Goal: Task Accomplishment & Management: Use online tool/utility

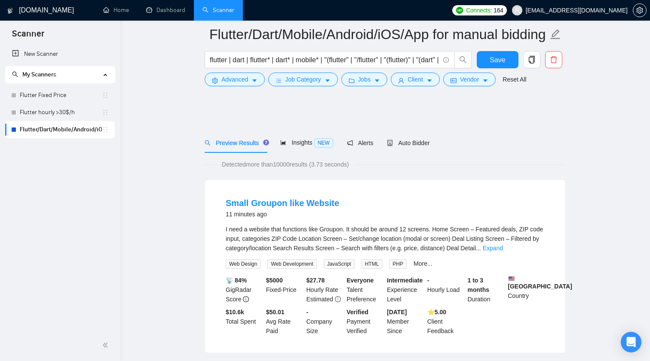
scroll to position [1764, 0]
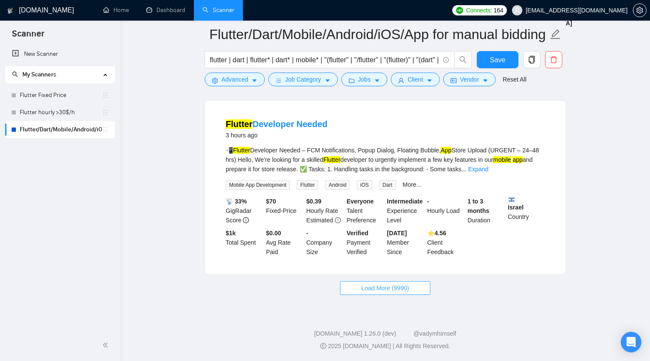
click at [387, 289] on span "Load More (9990)" at bounding box center [385, 288] width 48 height 9
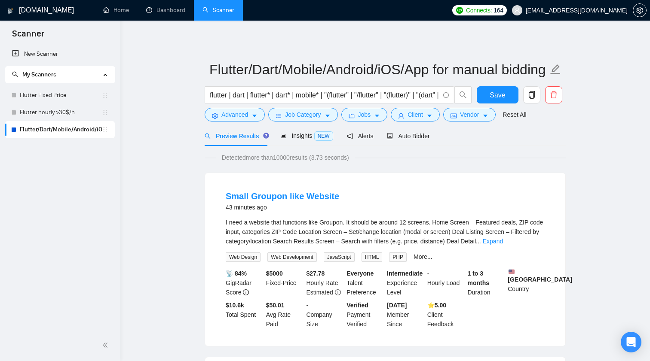
scroll to position [0, 0]
click at [493, 100] on span "Save" at bounding box center [496, 95] width 15 height 11
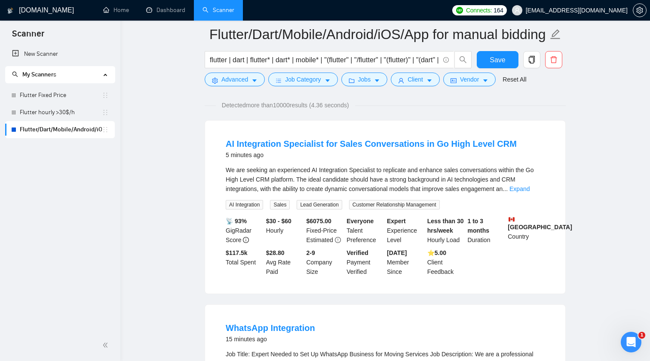
scroll to position [53, 0]
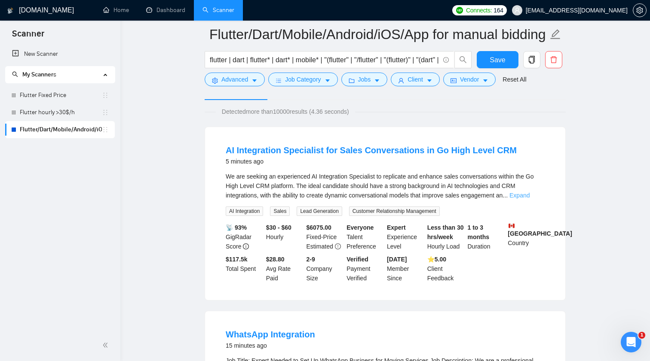
click at [529, 195] on link "Expand" at bounding box center [519, 195] width 20 height 7
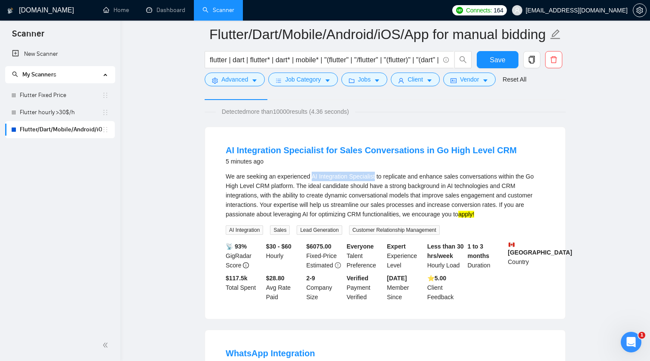
drag, startPoint x: 315, startPoint y: 177, endPoint x: 379, endPoint y: 174, distance: 64.5
click at [379, 174] on div "We are seeking an experienced AI Integration Specialist to replicate and enhanc…" at bounding box center [385, 195] width 319 height 47
copy div "AI Integration Specialist"
click at [245, 76] on span "Advanced" at bounding box center [234, 79] width 27 height 9
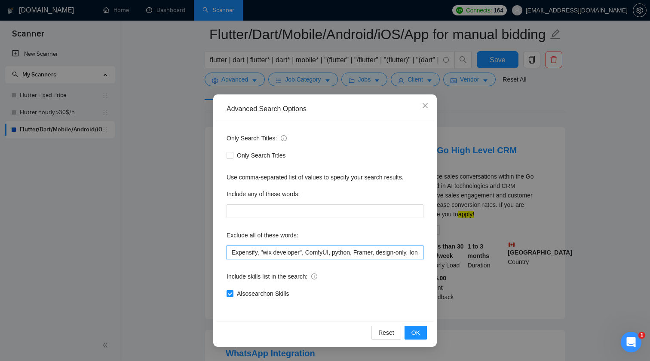
click at [343, 247] on input "Expensify, "wix developer", ComfyUI, python, Framer, design-only, Ionic, POS, "…" at bounding box center [324, 253] width 197 height 14
paste input "AI Integration Specialist"
click at [418, 339] on button "OK" at bounding box center [415, 333] width 22 height 14
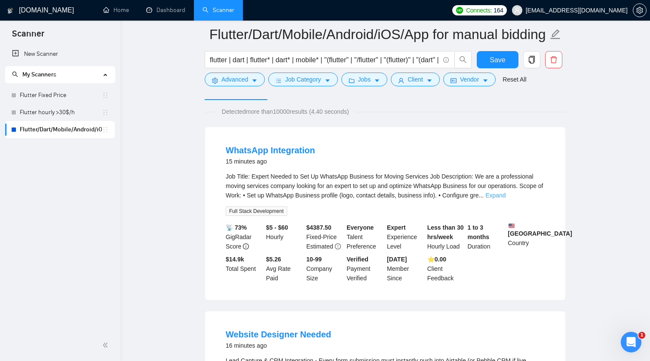
click at [505, 194] on link "Expand" at bounding box center [495, 195] width 20 height 7
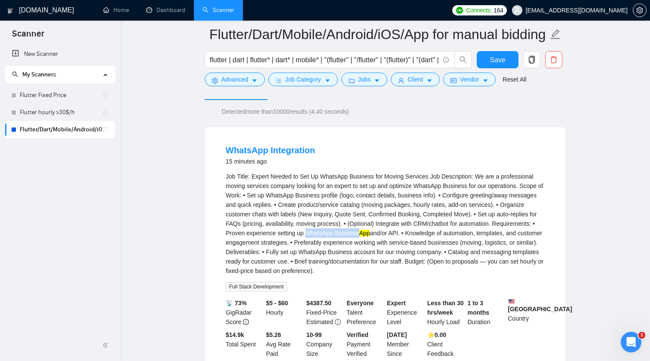
drag, startPoint x: 436, startPoint y: 235, endPoint x: 491, endPoint y: 234, distance: 54.1
click at [491, 234] on div "Job Title: Expert Needed to Set Up WhatsApp Business for Moving Services Job De…" at bounding box center [385, 224] width 319 height 104
copy div "WhatsApp Business"
click at [226, 75] on span "Advanced" at bounding box center [234, 79] width 27 height 9
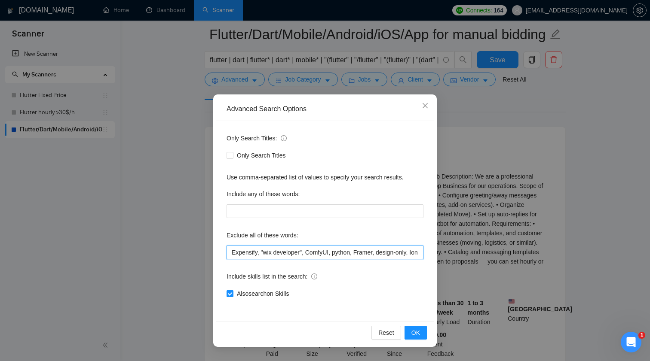
click at [348, 253] on input "Expensify, "wix developer", ComfyUI, python, Framer, design-only, Ionic, POS, "…" at bounding box center [324, 253] width 197 height 14
paste input "WhatsApp Business"
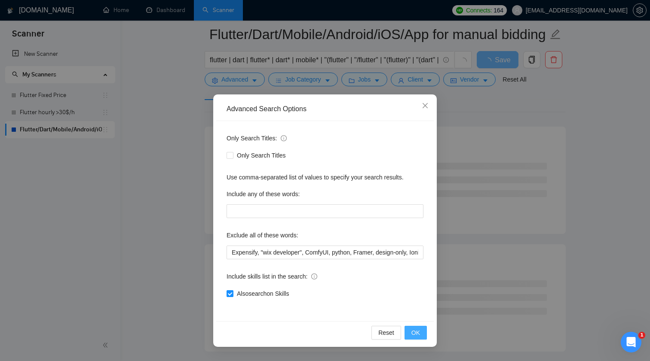
click at [412, 331] on span "OK" at bounding box center [415, 332] width 9 height 9
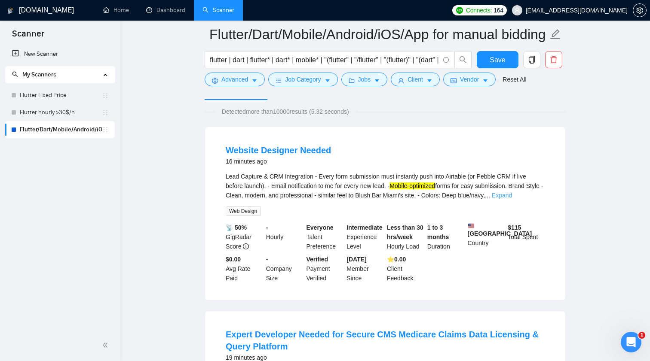
click at [512, 194] on link "Expand" at bounding box center [501, 195] width 20 height 7
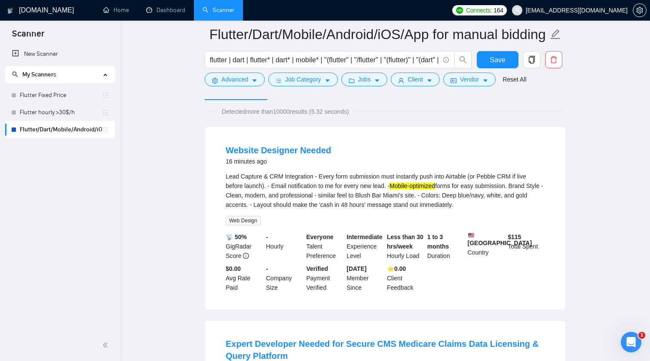
click at [397, 185] on div "Lead Capture & CRM Integration - Every form submission must instantly push into…" at bounding box center [385, 191] width 319 height 38
drag, startPoint x: 399, startPoint y: 186, endPoint x: 447, endPoint y: 185, distance: 48.1
click at [447, 185] on div "Lead Capture & CRM Integration - Every form submission must instantly push into…" at bounding box center [385, 191] width 319 height 38
copy div "Mobile-optimized"
click at [245, 85] on button "Advanced" at bounding box center [234, 80] width 60 height 14
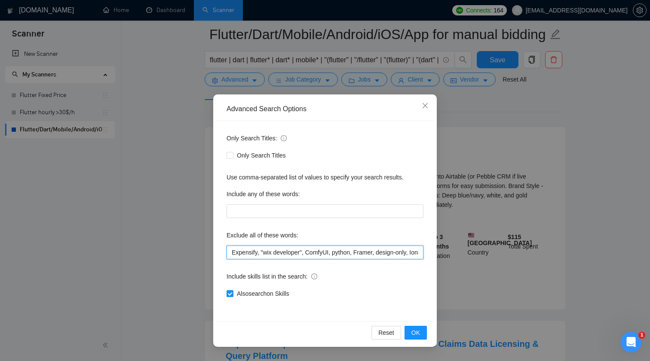
click at [331, 253] on input "Expensify, "wix developer", ComfyUI, python, Framer, design-only, Ionic, POS, "…" at bounding box center [324, 253] width 197 height 14
paste input "Mobile-optimized"
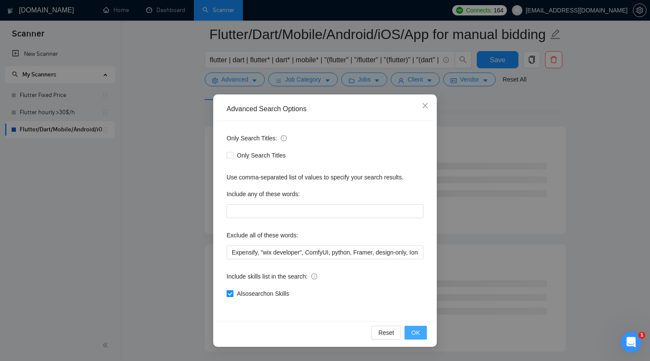
click at [421, 335] on button "OK" at bounding box center [415, 333] width 22 height 14
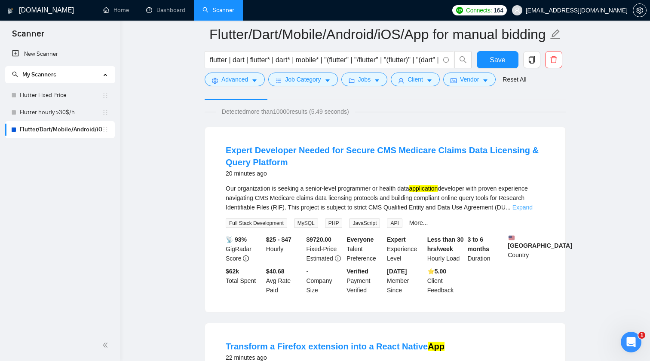
click at [531, 209] on link "Expand" at bounding box center [522, 207] width 20 height 7
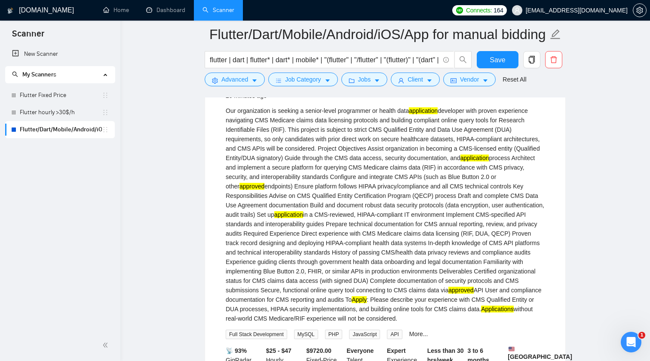
scroll to position [131, 0]
click at [493, 174] on div "Our organization is seeking a senior-level programmer or health data applicatio…" at bounding box center [385, 213] width 319 height 217
copy div "CMS"
drag, startPoint x: 384, startPoint y: 110, endPoint x: 433, endPoint y: 111, distance: 49.8
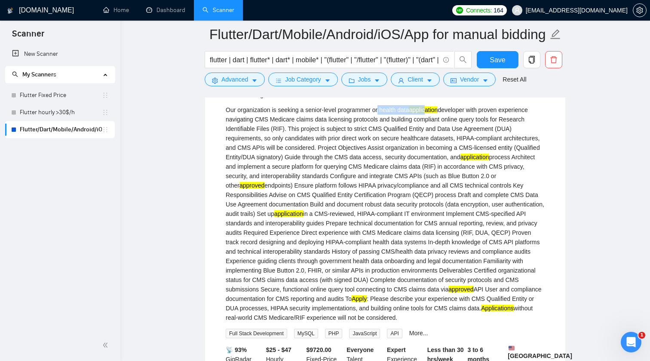
click at [433, 111] on div "Our organization is seeking a senior-level programmer or health data applicatio…" at bounding box center [385, 213] width 319 height 217
click at [433, 111] on mark "application" at bounding box center [423, 110] width 29 height 7
drag, startPoint x: 385, startPoint y: 110, endPoint x: 477, endPoint y: 109, distance: 91.5
click at [477, 109] on div "Our organization is seeking a senior-level programmer or health data applicatio…" at bounding box center [385, 213] width 319 height 217
copy div "health data application developer"
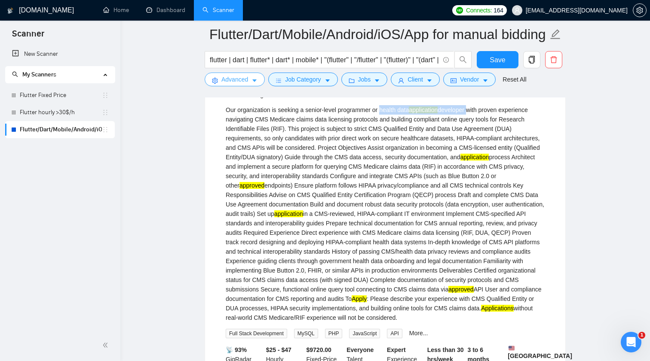
click at [253, 79] on icon "caret-down" at bounding box center [254, 81] width 6 height 6
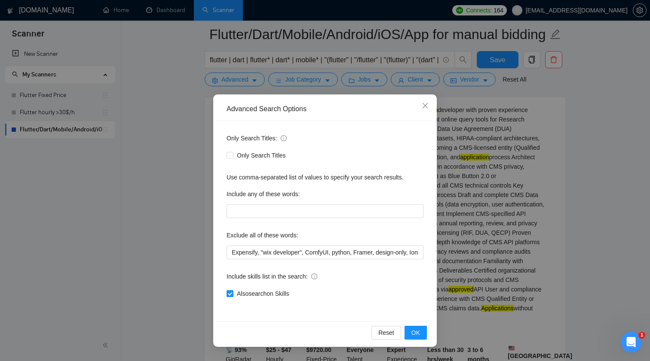
click at [381, 244] on div "Exclude all of these words:" at bounding box center [324, 237] width 197 height 17
click at [378, 253] on input "Expensify, "wix developer", ComfyUI, python, Framer, design-only, Ionic, POS, "…" at bounding box center [324, 253] width 197 height 14
paste input "health data application developer"
click at [423, 332] on button "OK" at bounding box center [415, 333] width 22 height 14
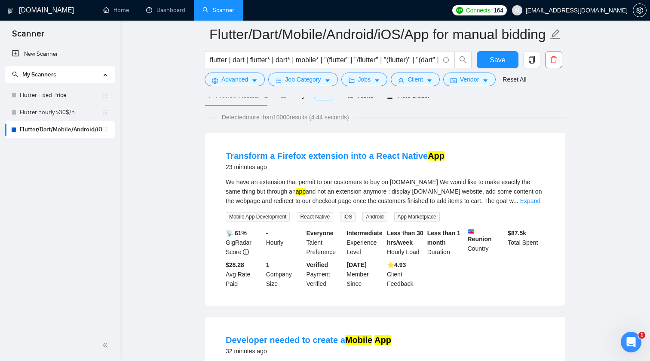
scroll to position [49, 0]
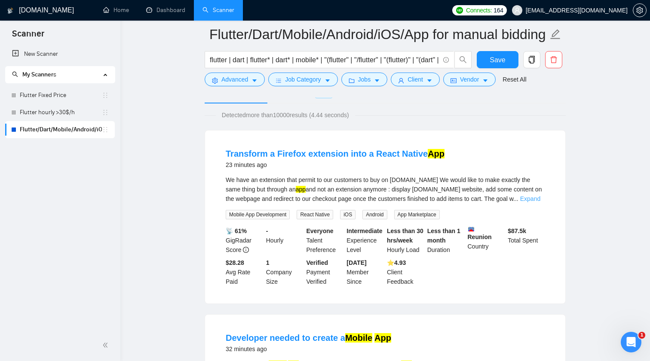
click at [535, 200] on link "Expand" at bounding box center [530, 198] width 20 height 7
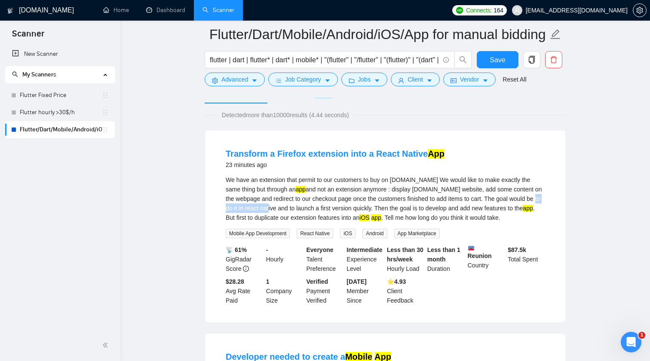
drag, startPoint x: 223, startPoint y: 208, endPoint x: 279, endPoint y: 209, distance: 55.9
click at [279, 209] on li "Transform a Firefox extension into a React Native App 23 minutes ago We have an…" at bounding box center [384, 226] width 339 height 171
copy div "do it in react native"
click at [247, 77] on span "Advanced" at bounding box center [234, 79] width 27 height 9
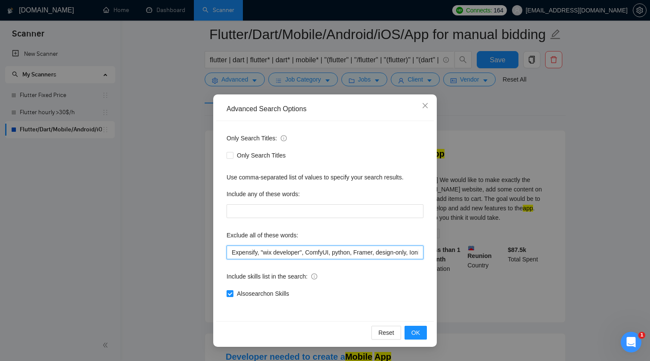
click at [344, 254] on input "Expensify, "wix developer", ComfyUI, python, Framer, design-only, Ionic, POS, "…" at bounding box center [324, 253] width 197 height 14
paste input "do it in react native"
type input "Expensify, "wix developer", ComfyUI, python, Framer, design-only, Ionic, POS, "…"
click at [421, 334] on button "OK" at bounding box center [415, 333] width 22 height 14
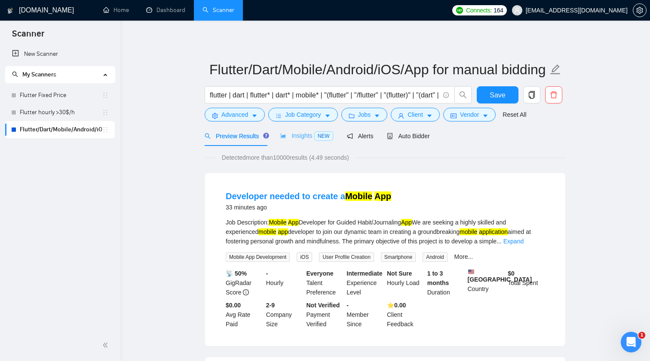
scroll to position [0, 0]
click at [302, 128] on div "Insights NEW" at bounding box center [306, 136] width 52 height 20
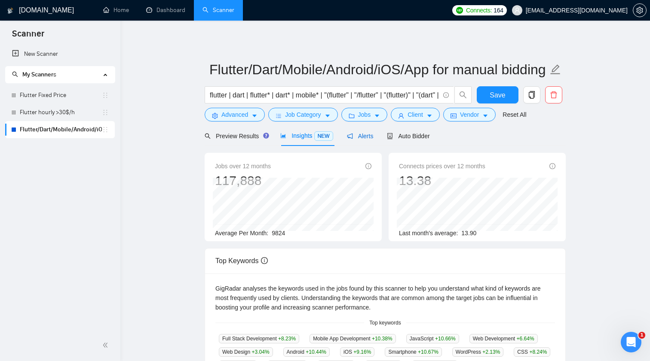
click at [363, 137] on span "Alerts" at bounding box center [360, 136] width 27 height 7
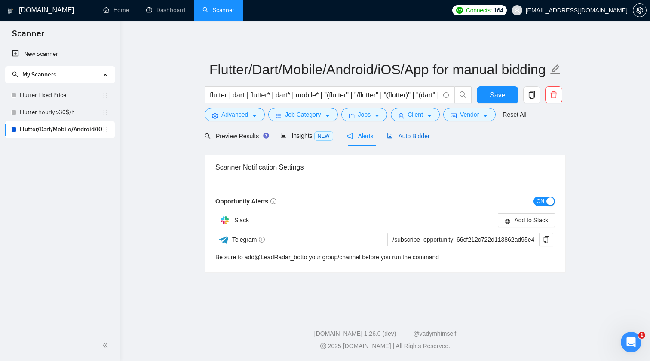
click at [401, 135] on span "Auto Bidder" at bounding box center [408, 136] width 43 height 7
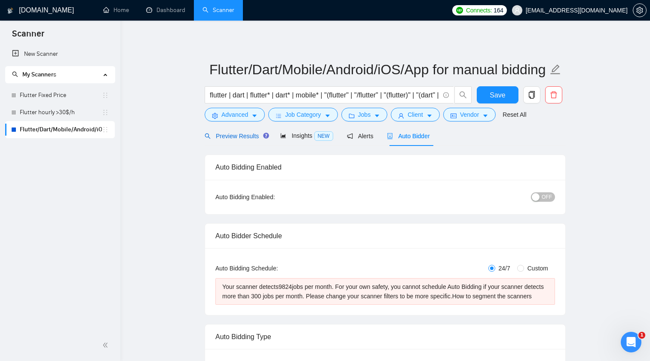
click at [227, 133] on span "Preview Results" at bounding box center [235, 136] width 62 height 7
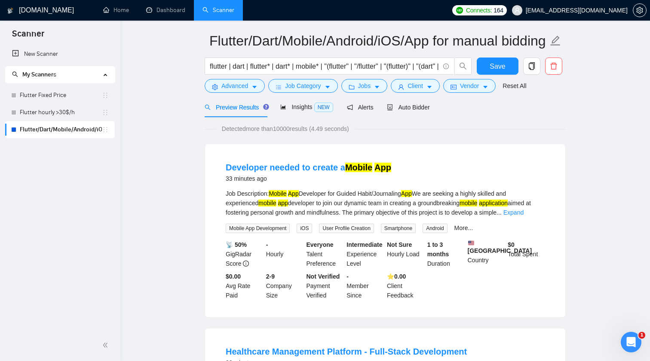
scroll to position [31, 0]
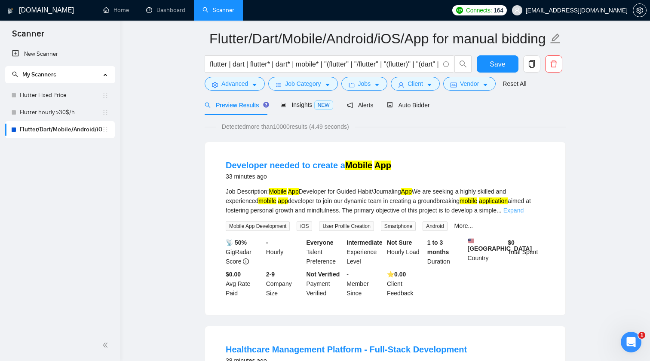
click at [523, 211] on link "Expand" at bounding box center [513, 210] width 20 height 7
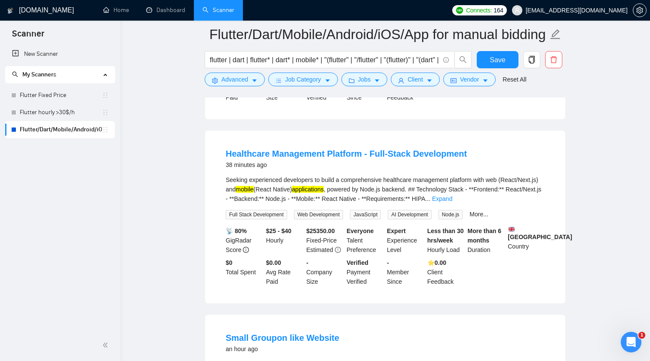
scroll to position [519, 0]
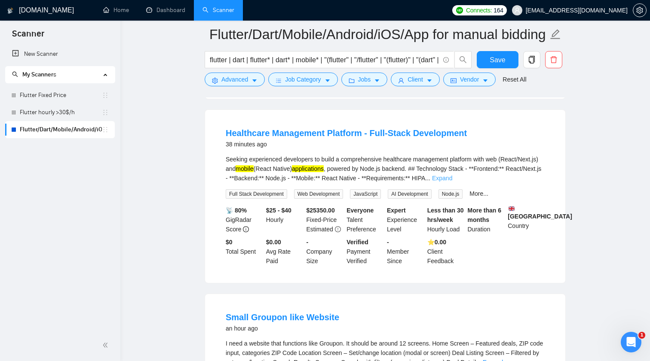
click at [452, 182] on link "Expand" at bounding box center [442, 178] width 20 height 7
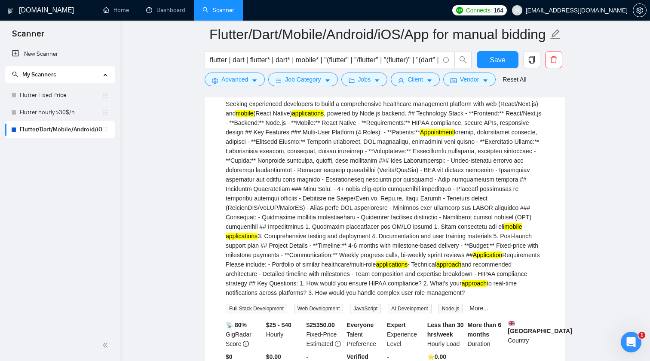
scroll to position [575, 0]
drag, startPoint x: 301, startPoint y: 129, endPoint x: 339, endPoint y: 127, distance: 38.7
click at [339, 127] on div "Seeking experienced developers to build a comprehensive healthcare management p…" at bounding box center [385, 197] width 319 height 198
copy div "(React Native)"
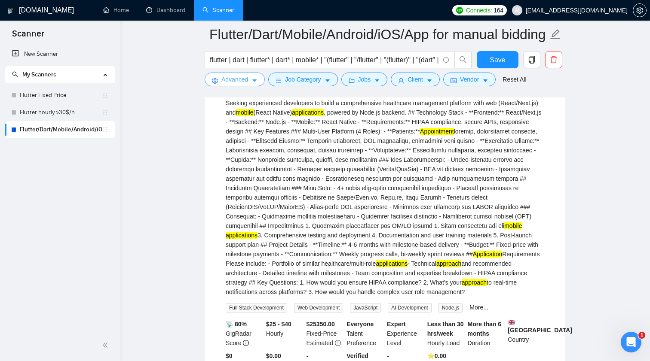
click at [230, 79] on span "Advanced" at bounding box center [234, 79] width 27 height 9
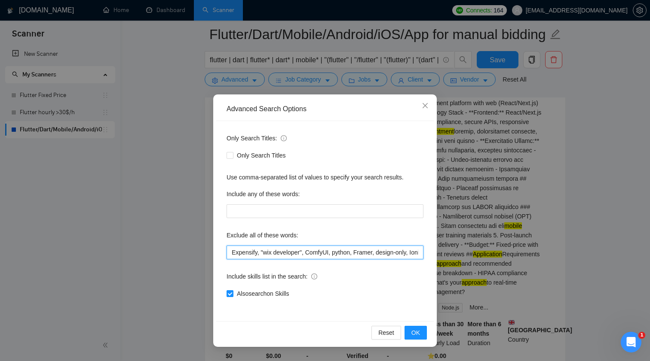
click at [326, 251] on input "Expensify, "wix developer", ComfyUI, python, Framer, design-only, Ionic, POS, "…" at bounding box center [324, 253] width 197 height 14
paste input "(React Native)"
click at [416, 333] on span "OK" at bounding box center [415, 332] width 9 height 9
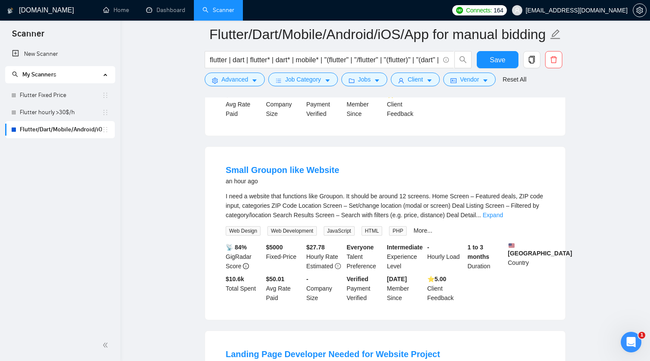
scroll to position [223, 0]
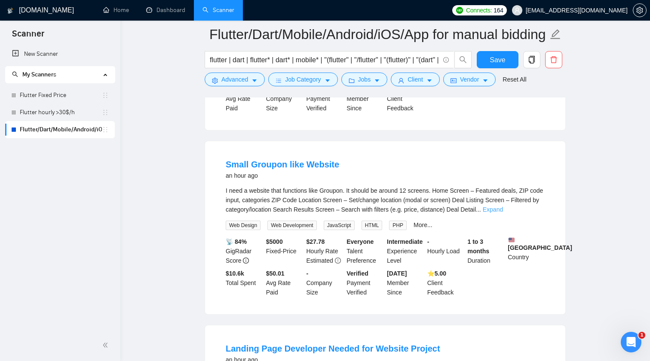
click at [503, 213] on link "Expand" at bounding box center [492, 209] width 20 height 7
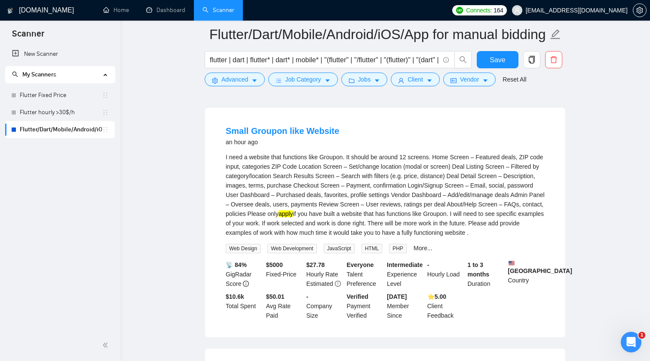
scroll to position [259, 0]
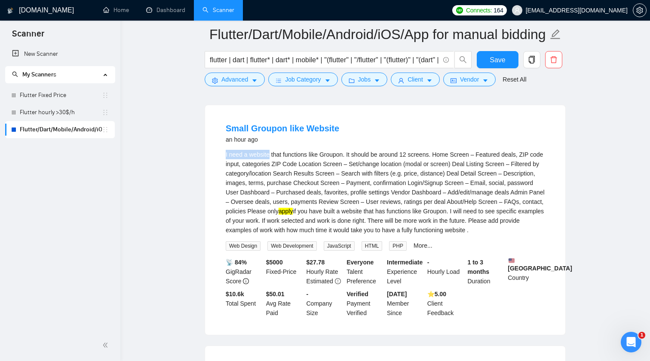
drag, startPoint x: 218, startPoint y: 157, endPoint x: 269, endPoint y: 157, distance: 51.1
click at [269, 157] on li "Small Groupon like Website an hour ago I need a website that functions like Gro…" at bounding box center [384, 220] width 339 height 209
copy div "I need a website"
click at [228, 75] on span "Advanced" at bounding box center [234, 79] width 27 height 9
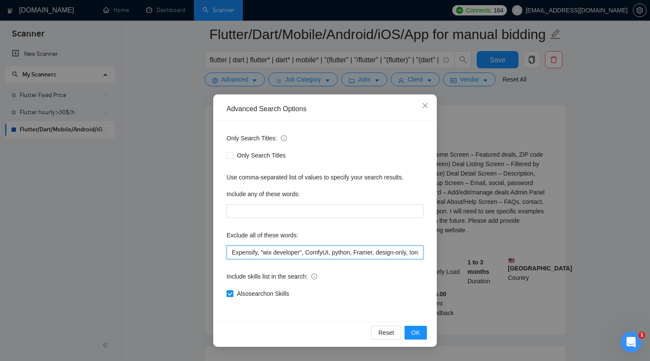
click at [331, 251] on input "Expensify, "wix developer", ComfyUI, python, Framer, design-only, Ionic, POS, "…" at bounding box center [324, 253] width 197 height 14
paste input "I need a website"
click at [415, 332] on span "OK" at bounding box center [415, 332] width 9 height 9
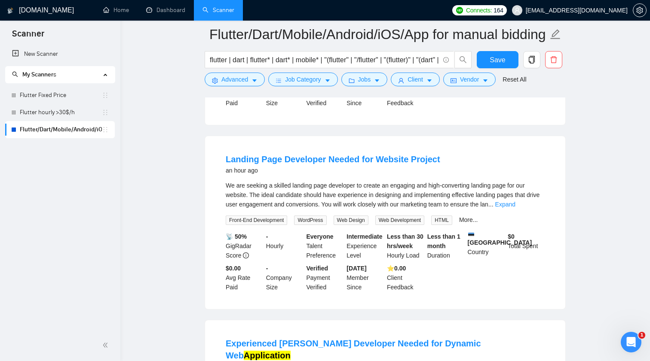
scroll to position [239, 0]
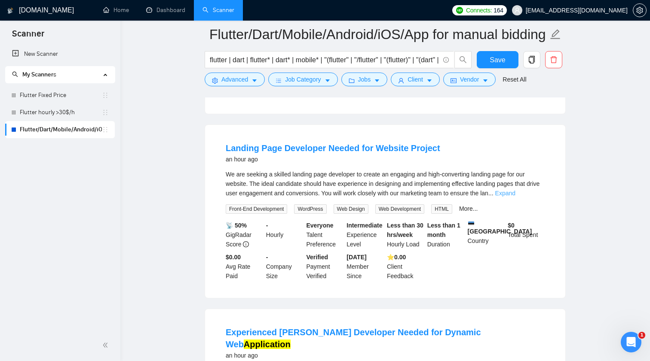
click at [515, 197] on link "Expand" at bounding box center [505, 193] width 20 height 7
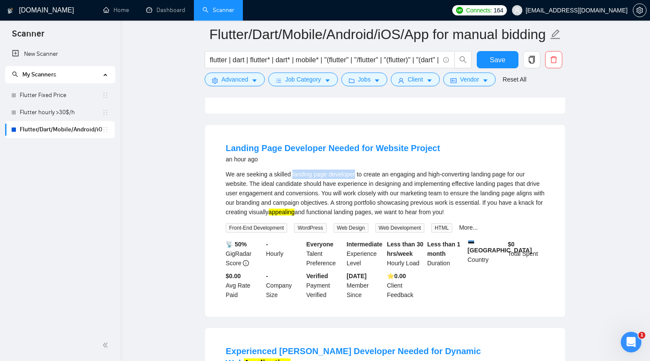
drag, startPoint x: 294, startPoint y: 182, endPoint x: 358, endPoint y: 177, distance: 64.6
click at [358, 177] on div "We are seeking a skilled landing page developer to create an engaging and high-…" at bounding box center [385, 193] width 319 height 47
copy div "landing page developer"
click at [229, 80] on span "Advanced" at bounding box center [234, 79] width 27 height 9
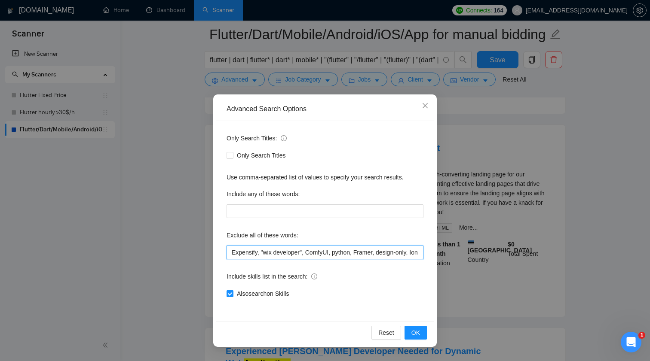
click at [316, 247] on input "Expensify, "wix developer", ComfyUI, python, Framer, design-only, Ionic, POS, "…" at bounding box center [324, 253] width 197 height 14
paste input "landing page developer"
click at [416, 325] on div "Reset OK" at bounding box center [324, 332] width 217 height 23
click at [416, 333] on span "OK" at bounding box center [415, 332] width 9 height 9
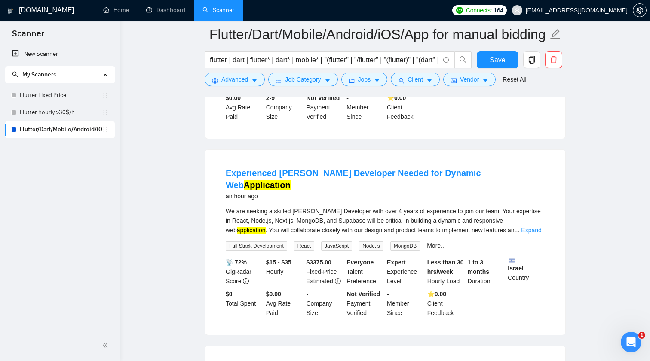
scroll to position [215, 0]
click at [533, 226] on link "Expand" at bounding box center [531, 229] width 20 height 7
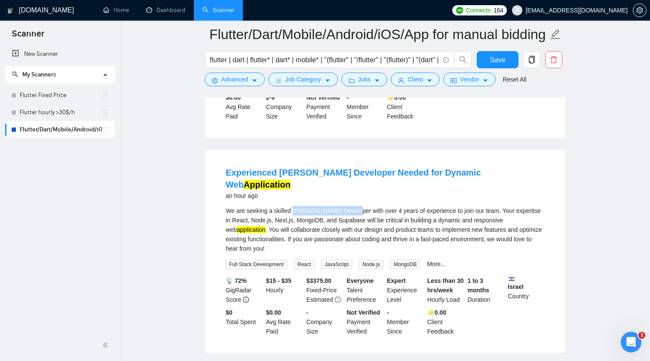
drag, startPoint x: 294, startPoint y: 205, endPoint x: 357, endPoint y: 201, distance: 62.8
click at [357, 206] on div "We are seeking a skilled [PERSON_NAME] Developer with over 4 years of experienc…" at bounding box center [385, 229] width 319 height 47
copy div "[PERSON_NAME] Developer"
click at [233, 81] on span "Advanced" at bounding box center [234, 79] width 27 height 9
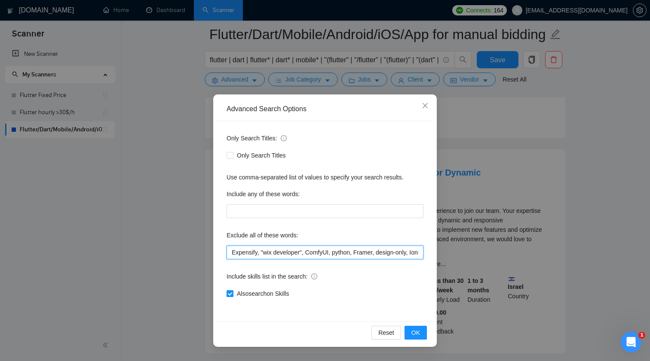
click at [281, 256] on input "Expensify, "wix developer", ComfyUI, python, Framer, design-only, Ionic, POS, "…" at bounding box center [324, 253] width 197 height 14
click at [282, 254] on input "Expensify, "wix developer", ComfyUI, python, Framer, design-only, Ionic, POS, "…" at bounding box center [324, 253] width 197 height 14
paste input "[PERSON_NAME] Developer"
click at [416, 329] on span "OK" at bounding box center [415, 332] width 9 height 9
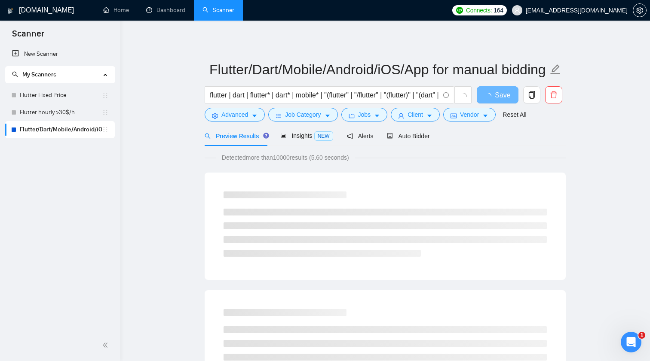
scroll to position [0, 0]
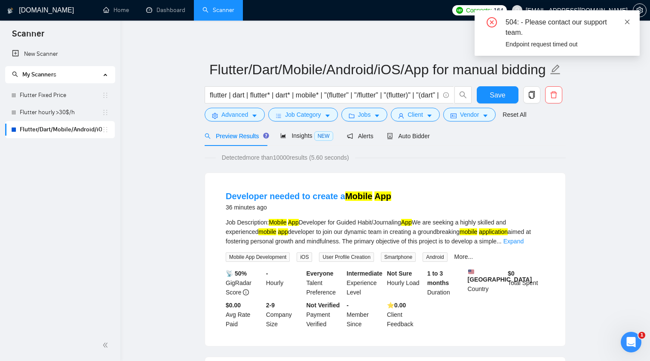
click at [628, 20] on icon "close" at bounding box center [627, 22] width 6 height 6
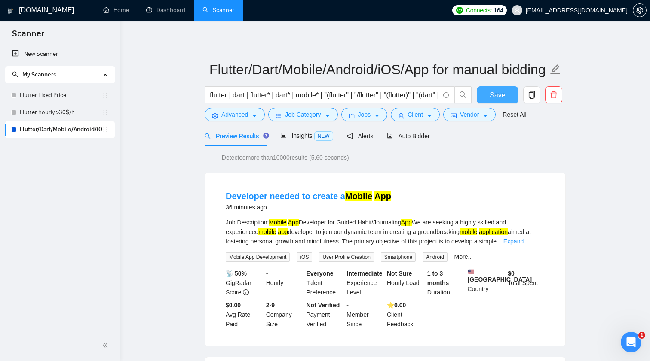
click at [493, 95] on span "Save" at bounding box center [496, 95] width 15 height 11
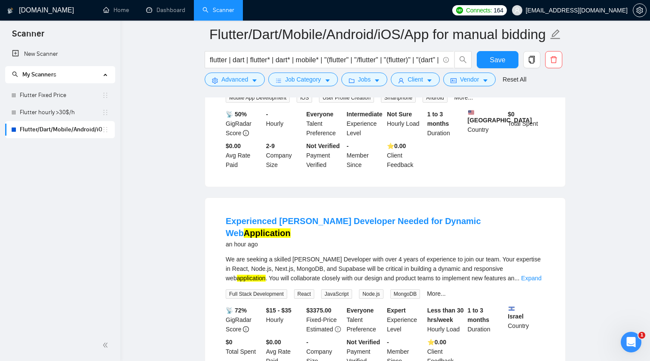
scroll to position [162, 0]
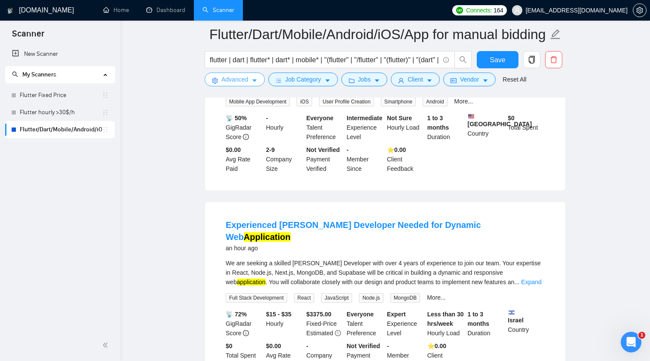
click at [250, 76] on button "Advanced" at bounding box center [234, 80] width 60 height 14
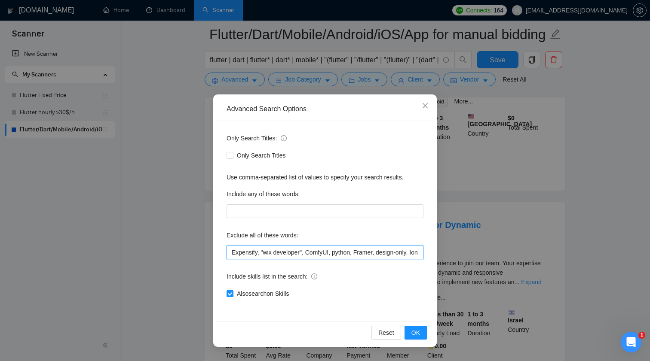
click at [267, 255] on input "Expensify, "wix developer", ComfyUI, python, Framer, design-only, Ionic, POS, "…" at bounding box center [324, 253] width 197 height 14
click at [414, 335] on span "OK" at bounding box center [415, 332] width 9 height 9
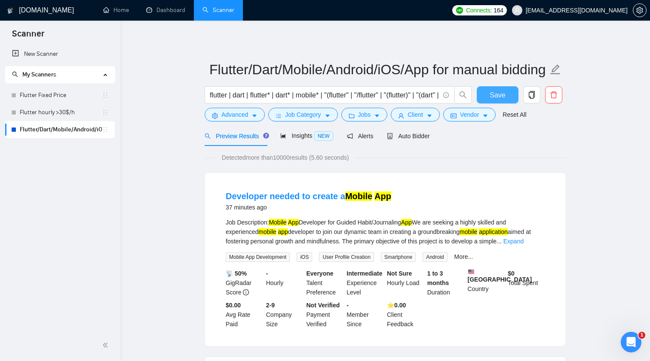
scroll to position [0, 0]
click at [500, 94] on span "Save" at bounding box center [496, 95] width 15 height 11
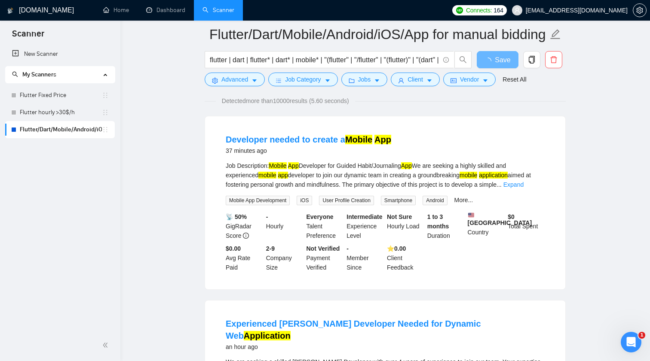
scroll to position [199, 0]
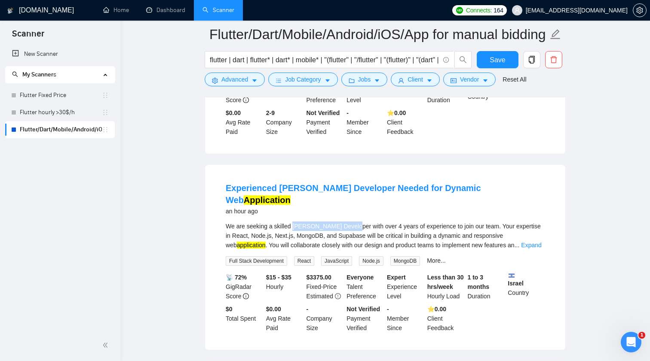
drag, startPoint x: 294, startPoint y: 218, endPoint x: 358, endPoint y: 218, distance: 63.6
click at [358, 222] on div "We are seeking a skilled [PERSON_NAME] Developer with over 4 years of experienc…" at bounding box center [385, 236] width 319 height 28
click at [255, 86] on button "Advanced" at bounding box center [234, 80] width 60 height 14
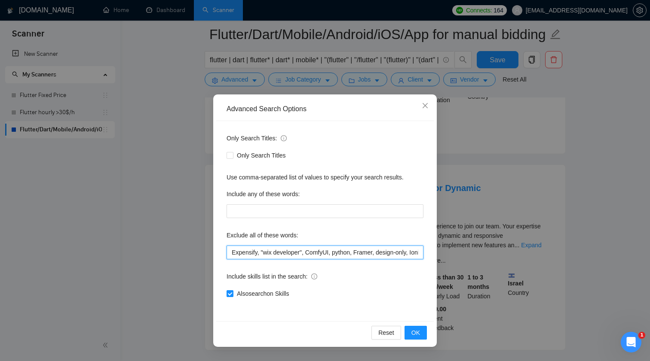
click at [311, 253] on input "Expensify, "wix developer", ComfyUI, python, Framer, design-only, Ionic, POS, "…" at bounding box center [324, 253] width 197 height 14
paste input "[PERSON_NAME] Developer"
click at [416, 335] on span "OK" at bounding box center [415, 332] width 9 height 9
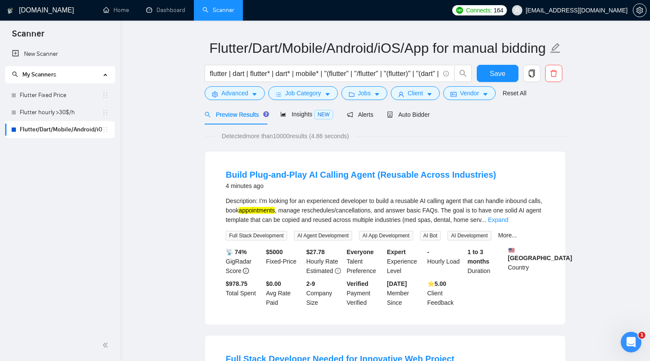
scroll to position [23, 0]
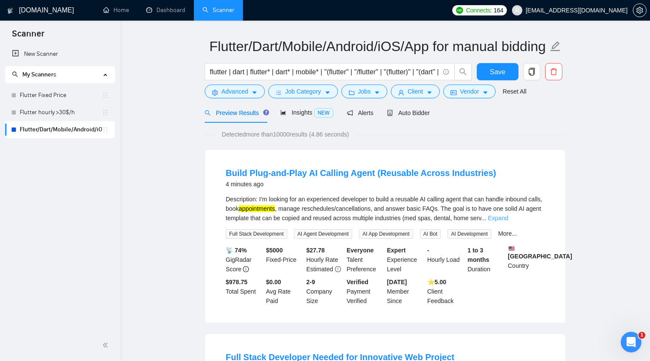
click at [508, 218] on link "Expand" at bounding box center [498, 218] width 20 height 7
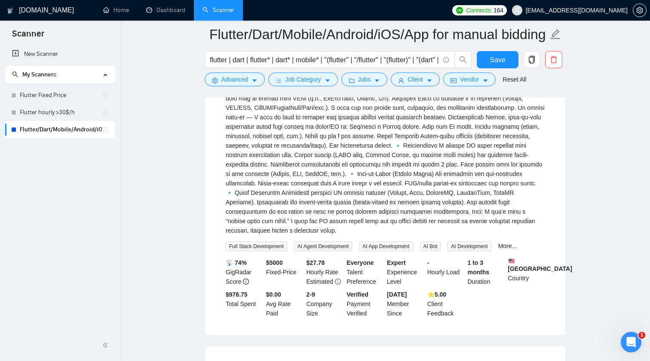
scroll to position [226, 0]
click at [517, 246] on link "More..." at bounding box center [507, 245] width 19 height 7
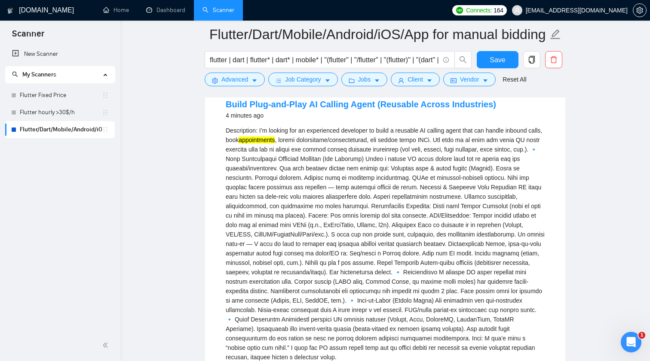
scroll to position [84, 0]
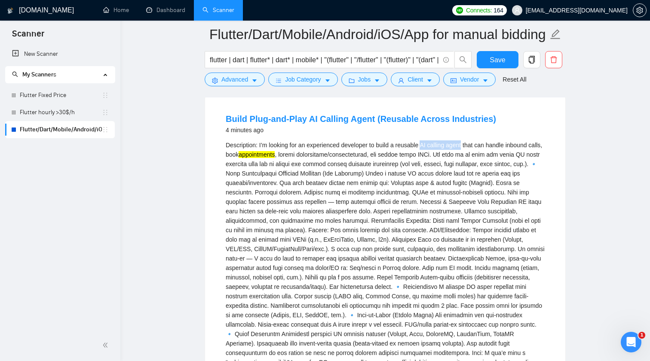
drag, startPoint x: 429, startPoint y: 146, endPoint x: 470, endPoint y: 143, distance: 41.3
click at [470, 143] on div "Description: I’m looking for an experienced developer to build a reusable AI ca…" at bounding box center [385, 258] width 319 height 236
click at [228, 76] on span "Advanced" at bounding box center [234, 79] width 27 height 9
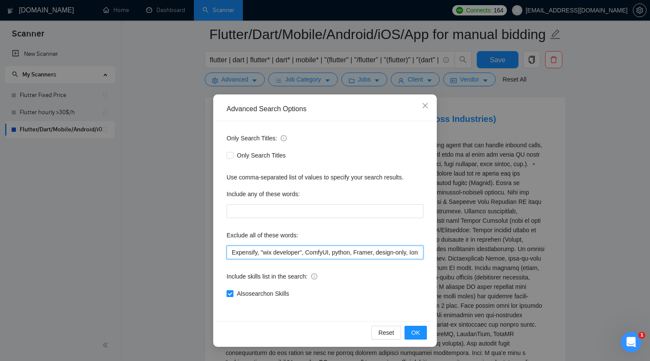
click at [271, 253] on input "Expensify, "wix developer", ComfyUI, python, Framer, design-only, Ionic, POS, "…" at bounding box center [324, 253] width 197 height 14
paste input "AI calling agent"
click at [416, 332] on span "OK" at bounding box center [415, 332] width 9 height 9
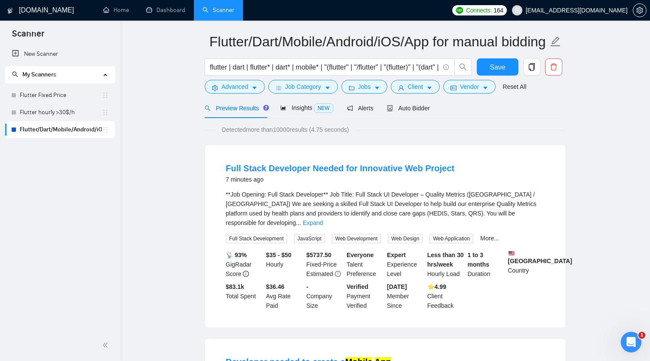
scroll to position [30, 0]
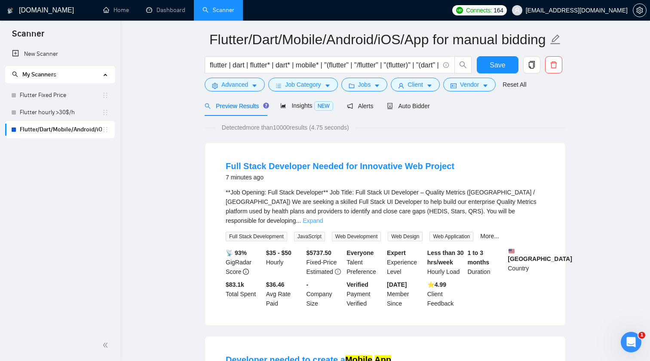
click at [323, 217] on link "Expand" at bounding box center [312, 220] width 20 height 7
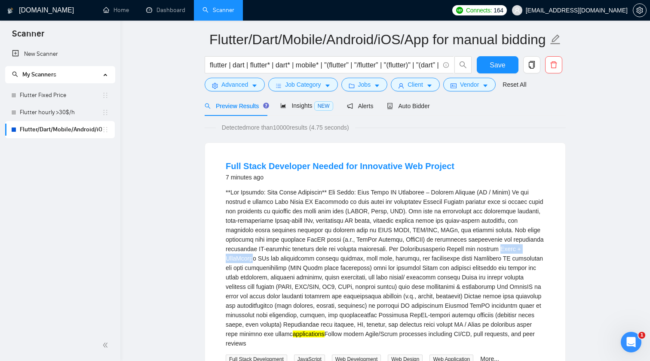
drag, startPoint x: 224, startPoint y: 259, endPoint x: 276, endPoint y: 255, distance: 52.2
click at [276, 255] on li "Full Stack Developer Needed for Innovative Web Project 7 minutes ago applicatio…" at bounding box center [384, 295] width 339 height 285
click at [528, 236] on div "applications Follow modern Agile/Scrum processes including CI/CD, pull requests…" at bounding box center [385, 268] width 319 height 161
drag, startPoint x: 513, startPoint y: 250, endPoint x: 241, endPoint y: 259, distance: 272.1
click at [241, 259] on div "applications Follow modern Agile/Scrum processes including CI/CD, pull requests…" at bounding box center [385, 268] width 319 height 161
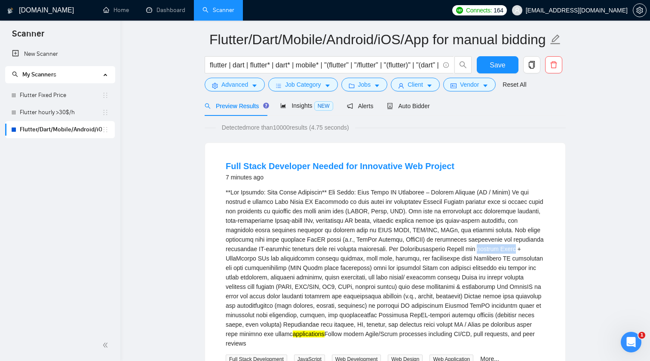
click at [241, 259] on div "applications Follow modern Agile/Scrum processes including CI/CD, pull requests…" at bounding box center [385, 268] width 319 height 161
drag, startPoint x: 222, startPoint y: 259, endPoint x: 278, endPoint y: 256, distance: 56.4
click at [278, 256] on li "Full Stack Developer Needed for Innovative Web Project 7 minutes ago applicatio…" at bounding box center [384, 295] width 339 height 285
drag, startPoint x: 278, startPoint y: 222, endPoint x: 314, endPoint y: 222, distance: 36.1
click at [314, 222] on div "applications Follow modern Agile/Scrum processes including CI/CD, pull requests…" at bounding box center [385, 268] width 319 height 161
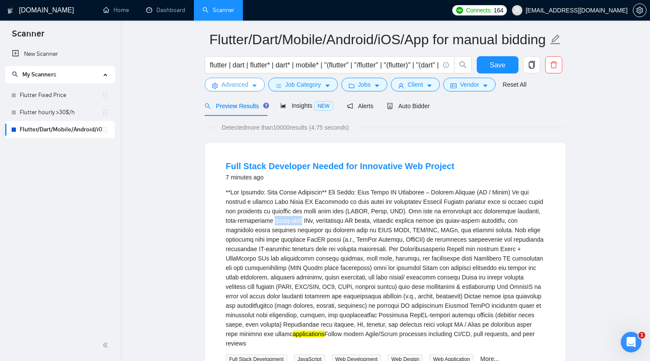
click at [229, 90] on button "Advanced" at bounding box center [234, 85] width 60 height 14
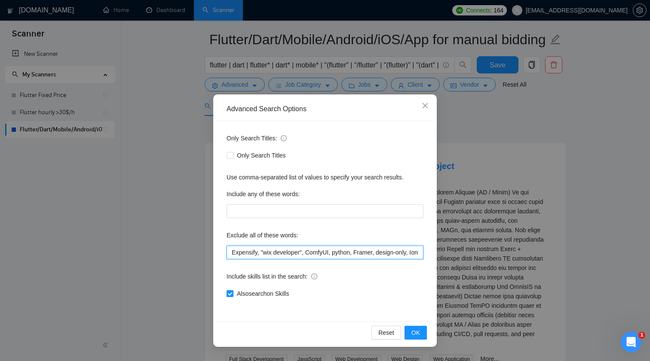
click at [325, 249] on input "Expensify, "wix developer", ComfyUI, python, Framer, design-only, Ionic, POS, "…" at bounding box center [324, 253] width 197 height 14
paste input "React-based"
click at [418, 339] on button "OK" at bounding box center [415, 333] width 22 height 14
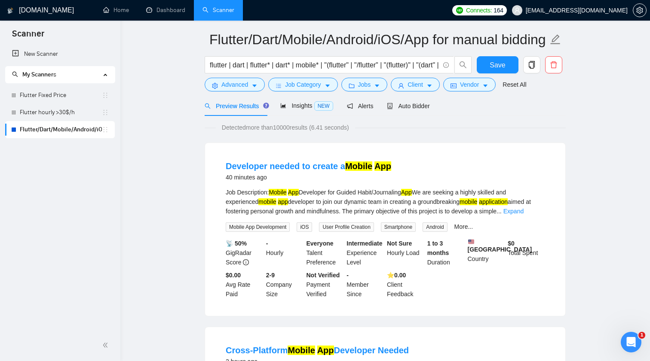
click at [533, 207] on div "Job Description: Mobile App Developer for Guided Habit/Journaling App We are se…" at bounding box center [385, 202] width 319 height 28
click at [523, 211] on link "Expand" at bounding box center [513, 211] width 20 height 7
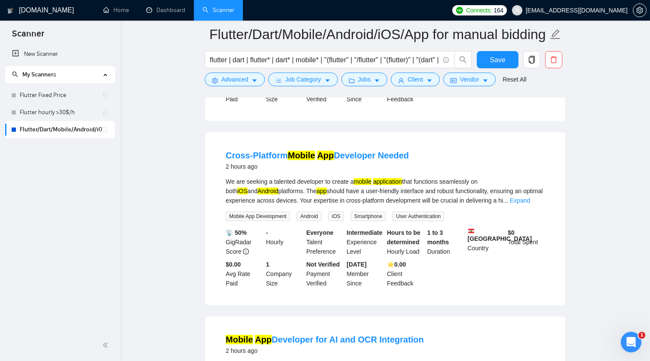
scroll to position [501, 0]
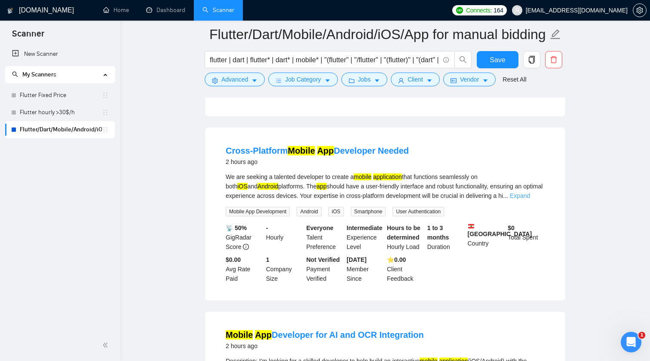
click at [529, 199] on link "Expand" at bounding box center [519, 195] width 20 height 7
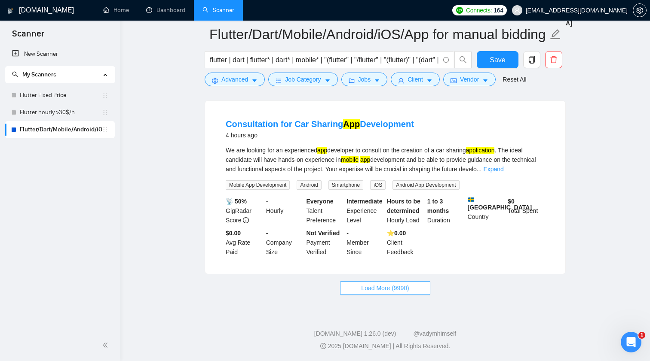
scroll to position [2038, 0]
click at [407, 283] on button "Load More (9990)" at bounding box center [385, 288] width 90 height 14
click at [408, 291] on button "Loading..." at bounding box center [385, 288] width 75 height 14
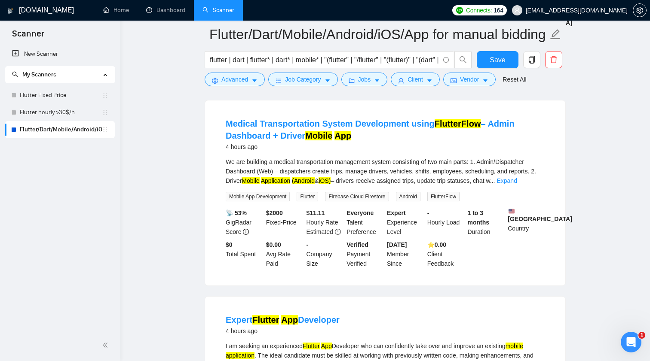
scroll to position [2549, 0]
click at [516, 184] on link "Expand" at bounding box center [506, 180] width 20 height 7
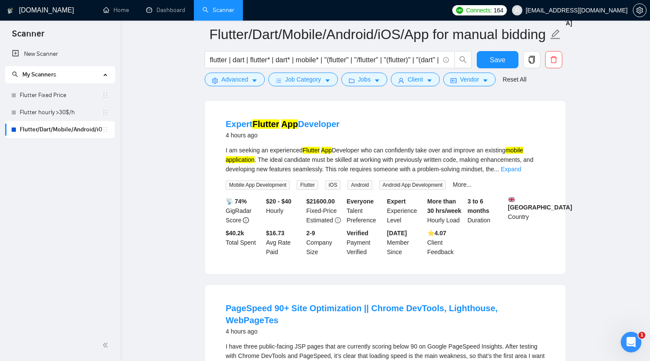
scroll to position [2993, 0]
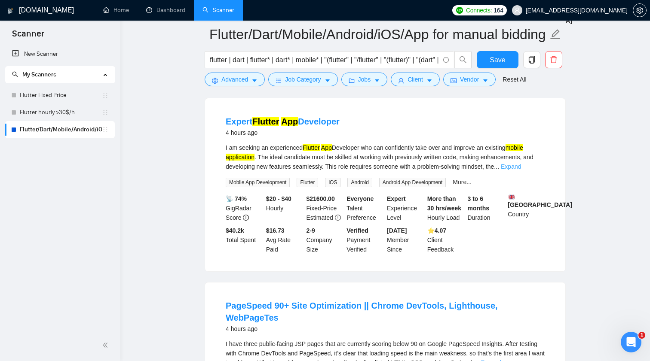
click at [521, 170] on link "Expand" at bounding box center [510, 166] width 20 height 7
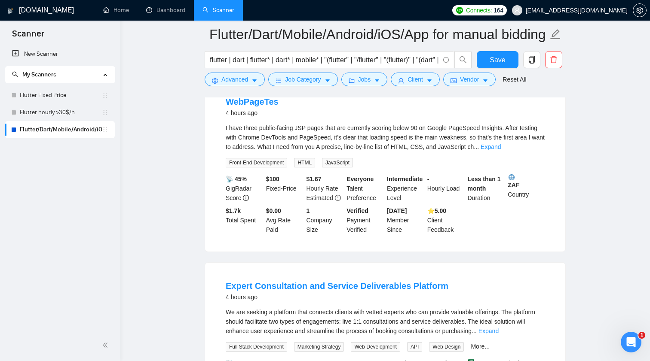
scroll to position [3219, 0]
click at [500, 150] on link "Expand" at bounding box center [490, 146] width 20 height 7
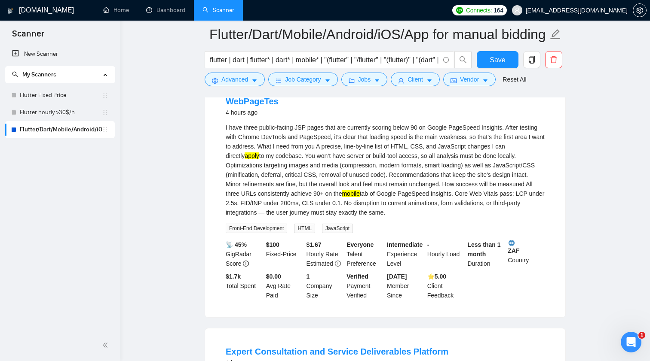
click at [471, 193] on div "I have three public-facing JSP pages that are currently scoring below 90 on Goo…" at bounding box center [385, 170] width 319 height 95
click at [219, 83] on button "Advanced" at bounding box center [234, 80] width 60 height 14
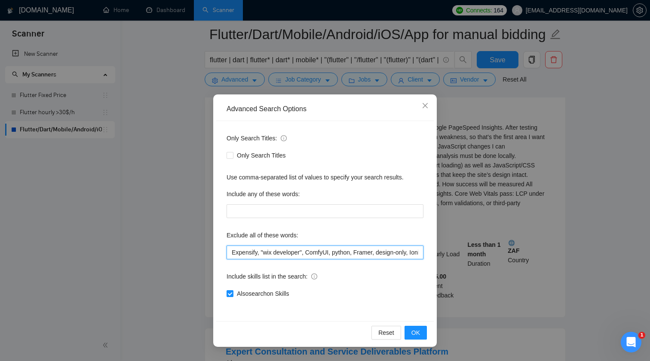
click at [296, 256] on input "Expensify, "wix developer", ComfyUI, python, Framer, design-only, Ionic, POS, "…" at bounding box center [324, 253] width 197 height 14
click at [311, 253] on input "Expensify, "wix developer", ComfyUI, python, Framer, design-only, Ionic, POS, "…" at bounding box center [324, 253] width 197 height 14
paste input "PageSpeed"
click at [419, 332] on span "OK" at bounding box center [415, 332] width 9 height 9
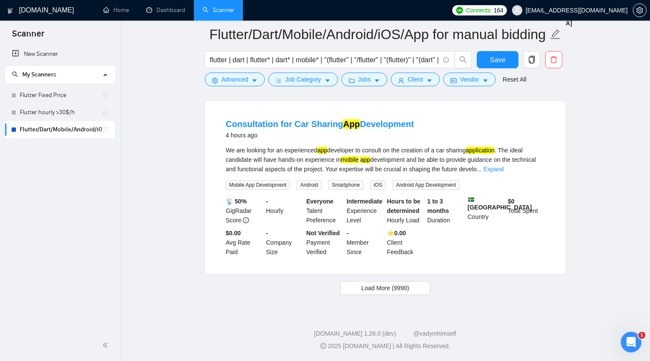
scroll to position [1745, 0]
click at [400, 287] on span "Load More (9990)" at bounding box center [385, 288] width 48 height 9
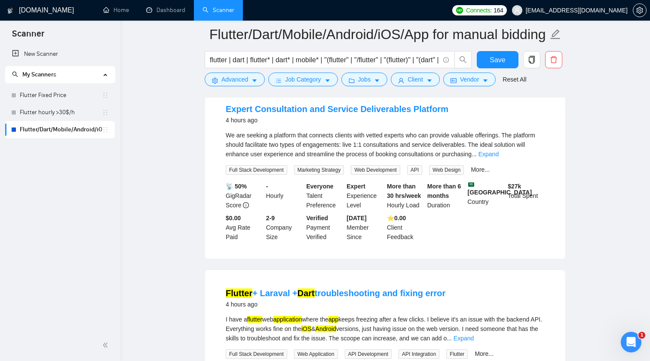
scroll to position [2677, 0]
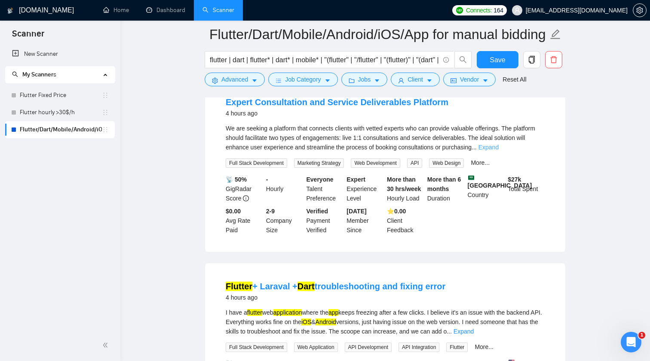
click at [498, 151] on link "Expand" at bounding box center [488, 147] width 20 height 7
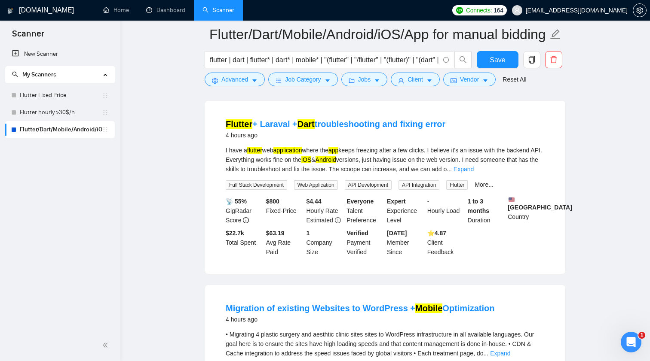
scroll to position [2868, 0]
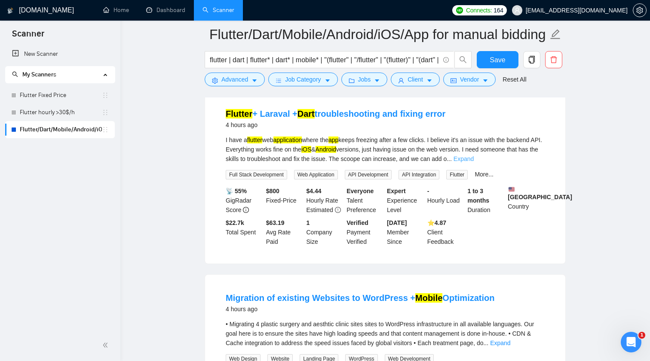
click at [473, 162] on link "Expand" at bounding box center [463, 159] width 20 height 7
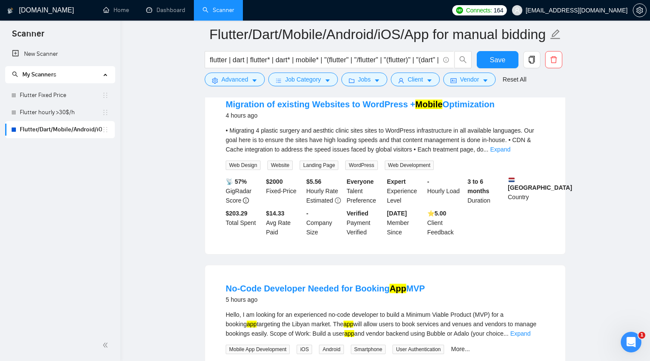
scroll to position [3074, 0]
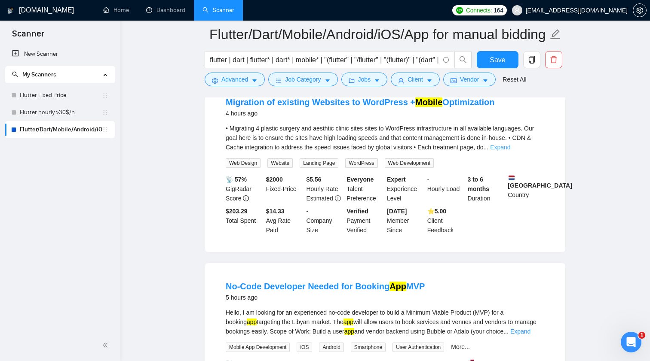
click at [510, 151] on link "Expand" at bounding box center [500, 147] width 20 height 7
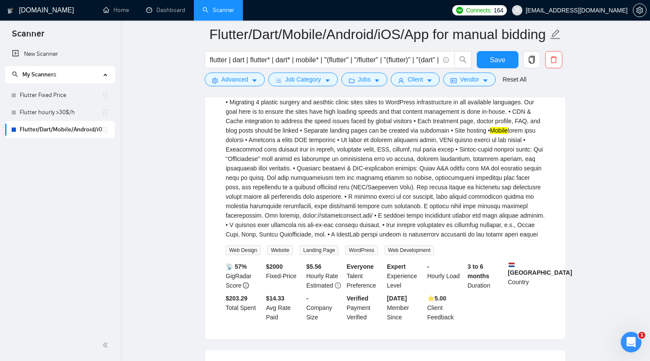
scroll to position [3102, 0]
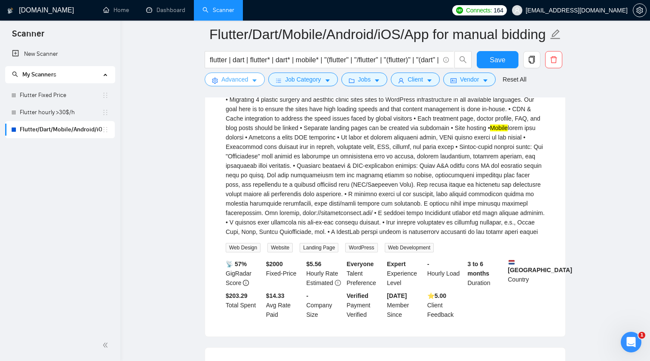
click at [241, 81] on span "Advanced" at bounding box center [234, 79] width 27 height 9
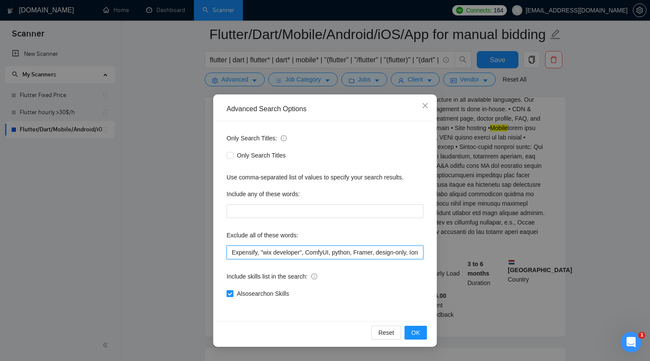
click at [349, 259] on input "Expensify, "wix developer", ComfyUI, python, Framer, design-only, Ionic, POS, "…" at bounding box center [324, 253] width 197 height 14
click at [352, 248] on input "Expensify, "wix developer", ComfyUI, python, Framer, design-only, Ionic, POS, "…" at bounding box center [324, 253] width 197 height 14
click at [418, 323] on div "Reset OK" at bounding box center [324, 332] width 217 height 23
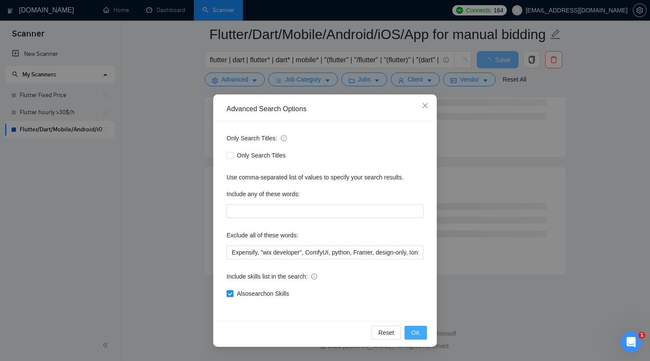
scroll to position [2249, 0]
click at [417, 332] on span "OK" at bounding box center [415, 332] width 9 height 9
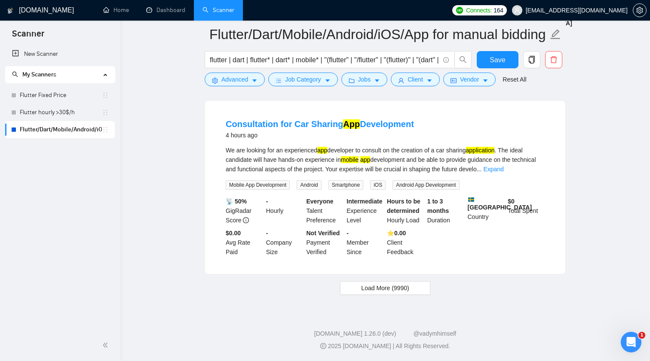
scroll to position [1745, 0]
click at [391, 289] on span "Load More (9990)" at bounding box center [385, 288] width 48 height 9
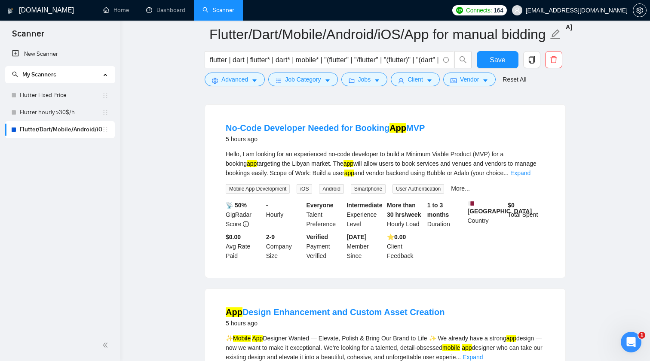
scroll to position [3019, 0]
click at [530, 177] on link "Expand" at bounding box center [520, 173] width 20 height 7
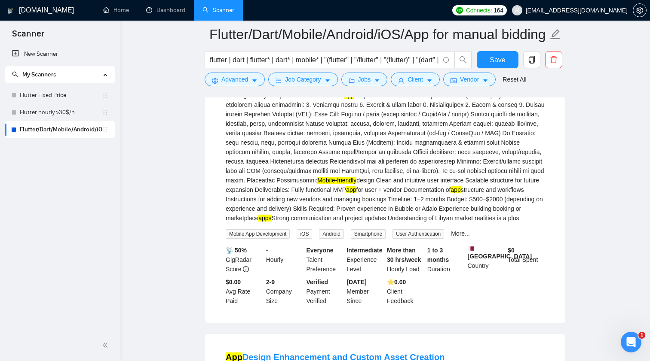
scroll to position [3102, 0]
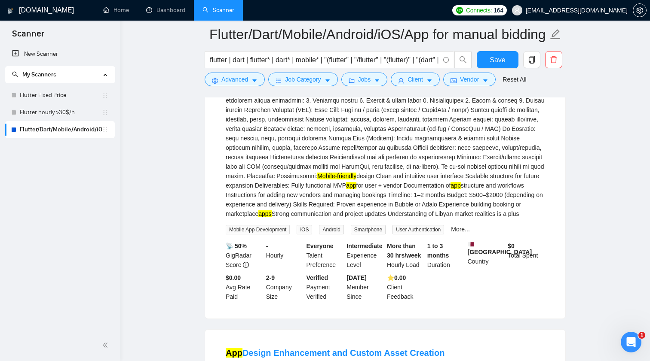
click at [316, 219] on div "Hello, I am looking for an experienced no-code developer to build a Minimum Via…" at bounding box center [385, 142] width 319 height 151
click at [241, 77] on span "Advanced" at bounding box center [234, 79] width 27 height 9
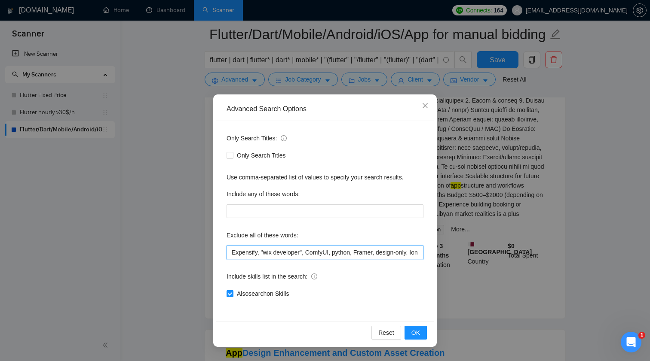
click at [306, 253] on input "Expensify, "wix developer", ComfyUI, python, Framer, design-only, Ionic, POS, "…" at bounding box center [324, 253] width 197 height 14
paste input "Adalo"
click at [423, 328] on button "OK" at bounding box center [415, 333] width 22 height 14
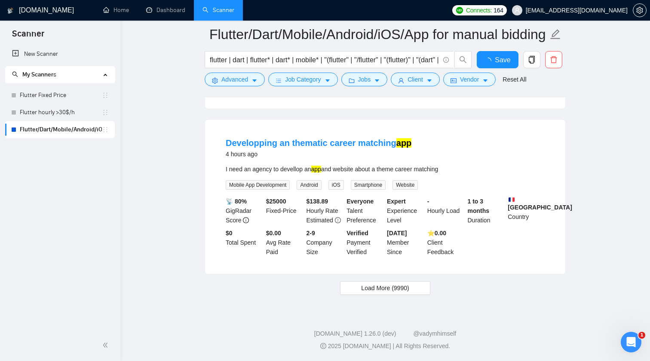
scroll to position [1751, 0]
click at [396, 290] on span "Load More (9990)" at bounding box center [385, 288] width 48 height 9
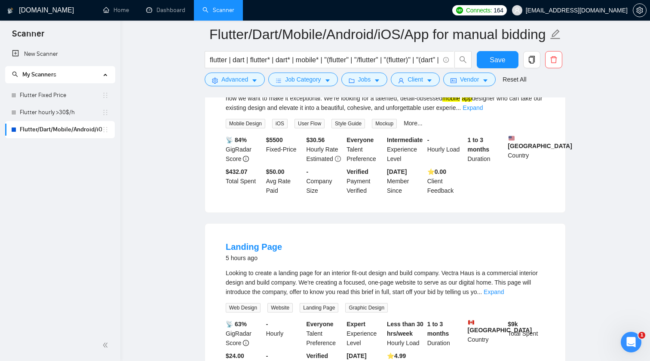
scroll to position [3273, 0]
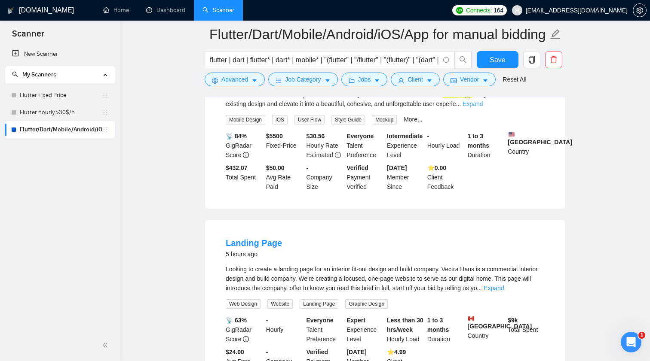
click at [482, 107] on link "Expand" at bounding box center [472, 104] width 20 height 7
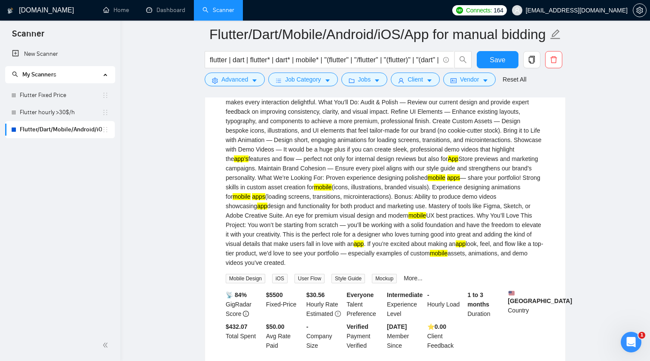
scroll to position [3288, 0]
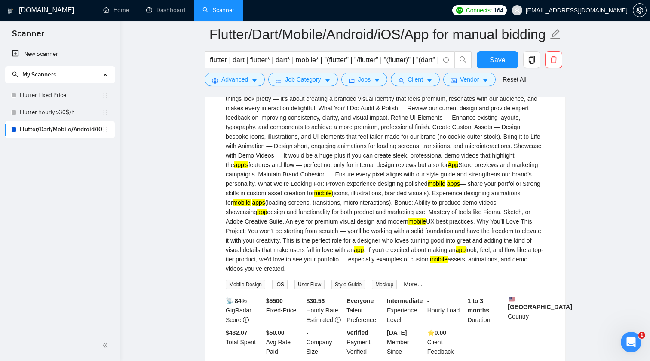
drag, startPoint x: 480, startPoint y: 141, endPoint x: 537, endPoint y: 137, distance: 56.8
click at [537, 137] on div "✨ Mobile App Designer Wanted — Elevate, Polish & Bring Our Brand to Life ✨ We a…" at bounding box center [385, 170] width 319 height 208
click at [246, 80] on span "Advanced" at bounding box center [234, 79] width 27 height 9
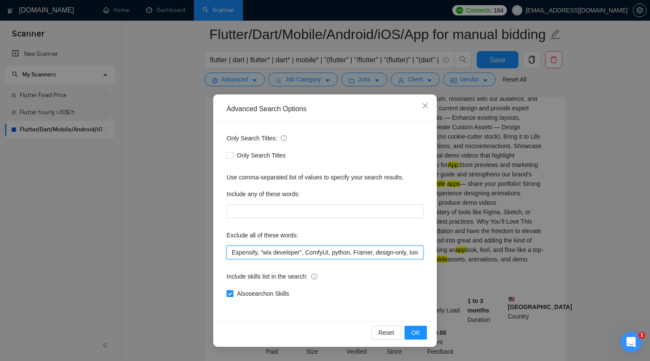
click at [296, 249] on input "Expensify, "wix developer", ComfyUI, python, Framer, design-only, Ionic, POS, "…" at bounding box center [324, 253] width 197 height 14
paste input "mobile app designer"
click at [421, 336] on button "OK" at bounding box center [415, 333] width 22 height 14
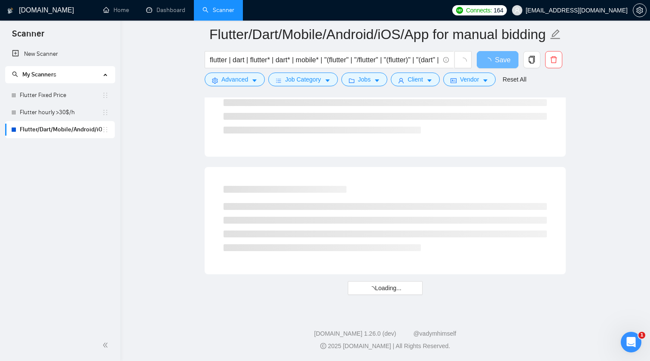
scroll to position [1751, 0]
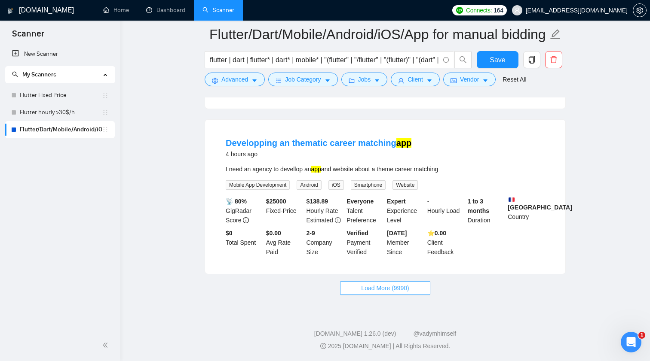
click at [386, 291] on span "Load More (9990)" at bounding box center [385, 288] width 48 height 9
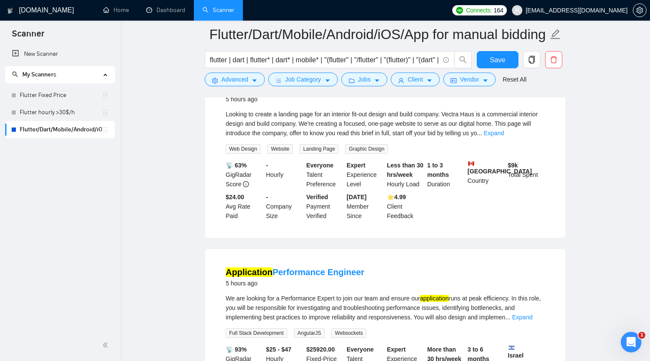
scroll to position [3233, 0]
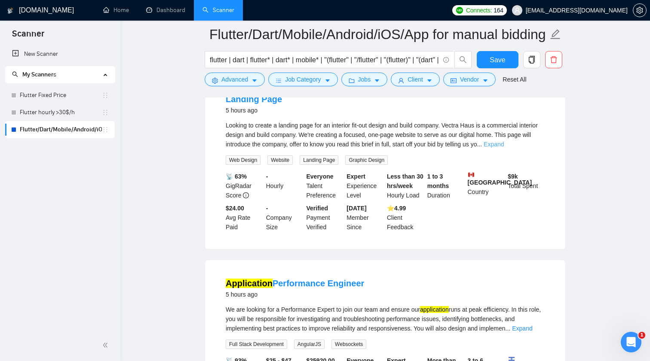
click at [503, 148] on link "Expand" at bounding box center [493, 144] width 20 height 7
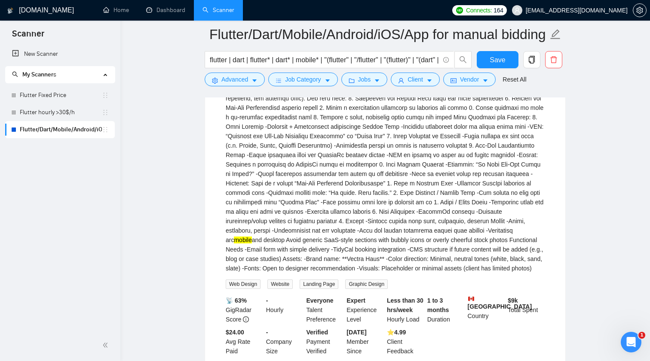
scroll to position [3297, 0]
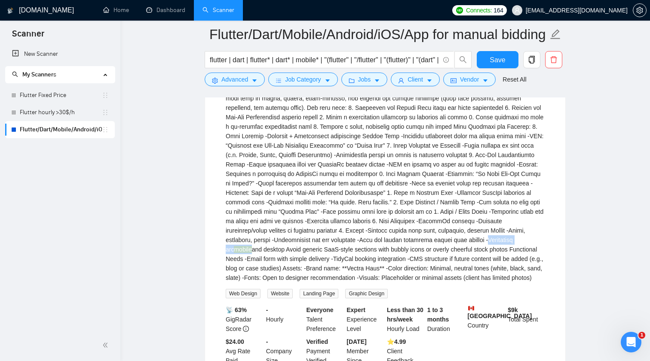
drag, startPoint x: 286, startPoint y: 310, endPoint x: 347, endPoint y: 305, distance: 61.3
click at [347, 283] on div "mobile and desktop Avoid generic SaaS-style sections with bubbly icons or overl…" at bounding box center [385, 169] width 319 height 227
click at [227, 73] on button "Advanced" at bounding box center [234, 80] width 60 height 14
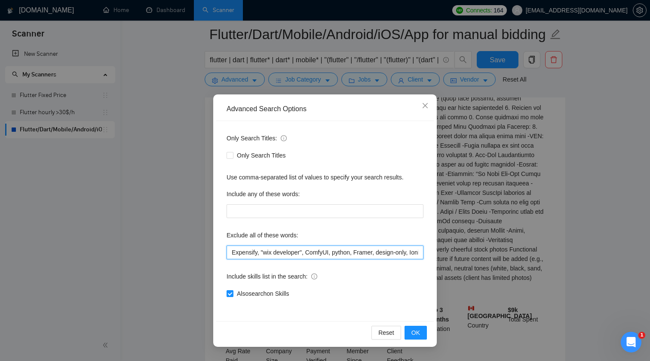
click at [354, 250] on input "Expensify, "wix developer", ComfyUI, python, Framer, design-only, Ionic, POS, "…" at bounding box center [324, 253] width 197 height 14
paste input "Responsive for mobile"
click at [416, 332] on span "OK" at bounding box center [415, 332] width 9 height 9
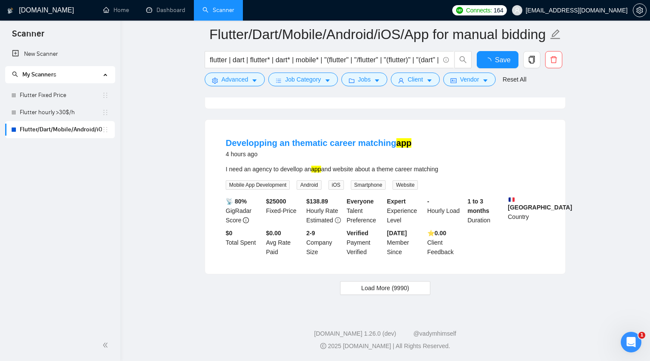
scroll to position [1751, 0]
click at [375, 294] on button "Load More (9990)" at bounding box center [385, 288] width 90 height 14
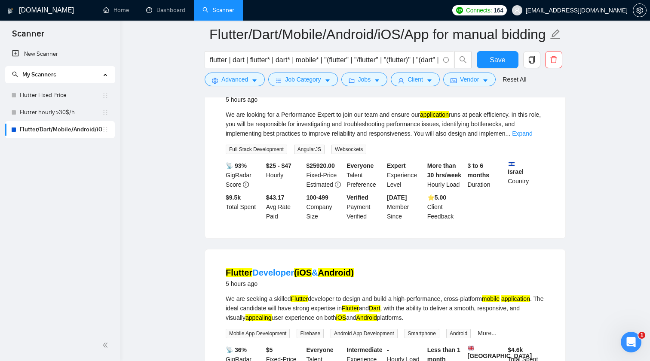
scroll to position [3422, 0]
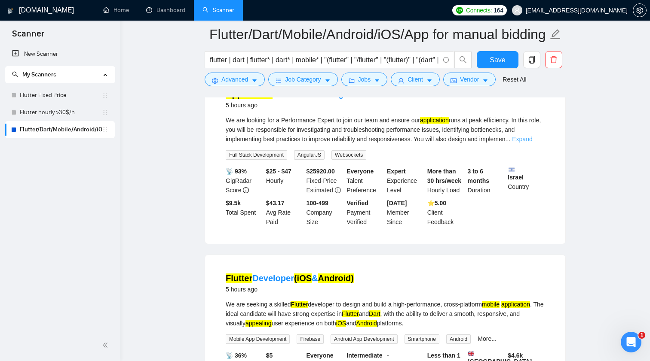
click at [532, 143] on link "Expand" at bounding box center [522, 139] width 20 height 7
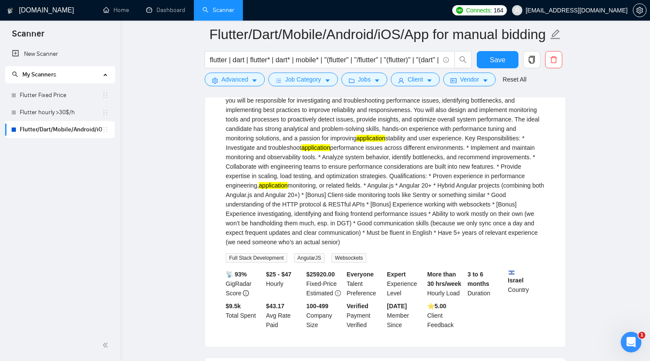
scroll to position [3451, 0]
drag, startPoint x: 284, startPoint y: 152, endPoint x: 337, endPoint y: 150, distance: 53.7
click at [337, 150] on div "We are looking for a Performance Expert to join our team and ensure our applica…" at bounding box center [385, 166] width 319 height 161
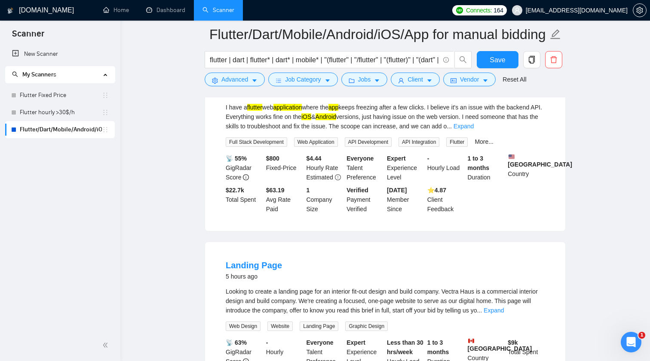
scroll to position [3062, 0]
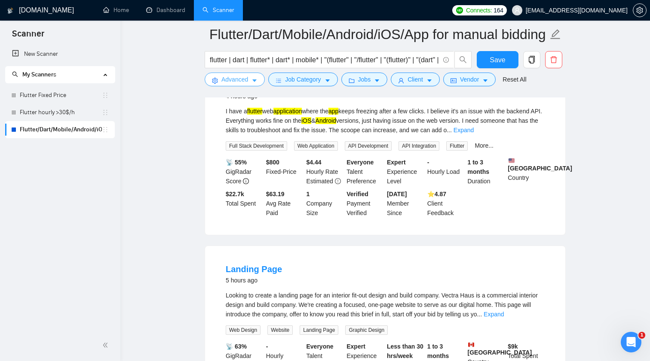
click at [242, 79] on span "Advanced" at bounding box center [234, 79] width 27 height 9
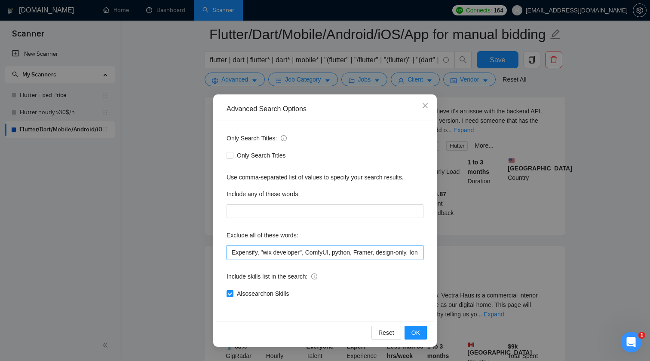
click at [327, 254] on input "Expensify, "wix developer", ComfyUI, python, Framer, design-only, Ionic, POS, "…" at bounding box center [324, 253] width 197 height 14
paste input "Performance Expert"
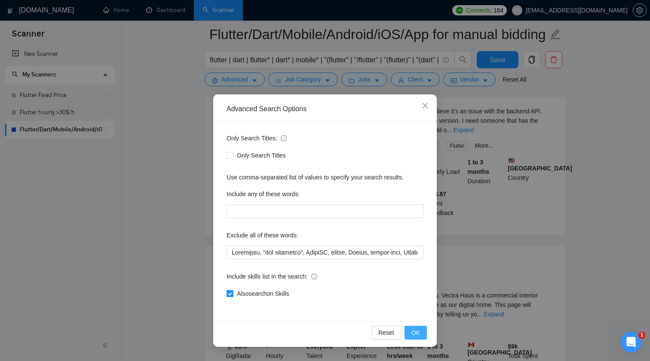
click at [417, 339] on button "OK" at bounding box center [415, 333] width 22 height 14
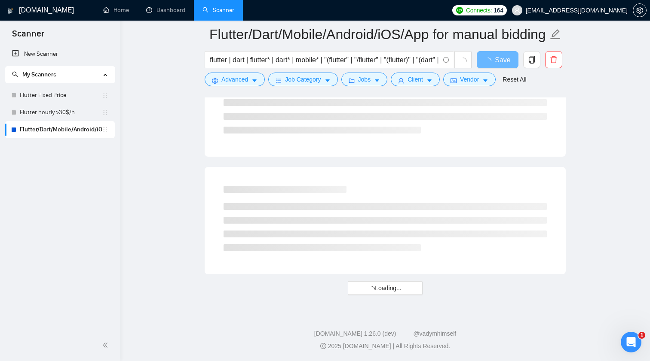
scroll to position [1751, 0]
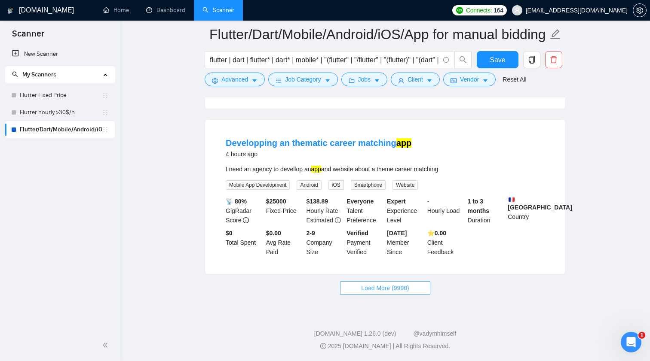
click at [397, 288] on span "Load More (9990)" at bounding box center [385, 288] width 48 height 9
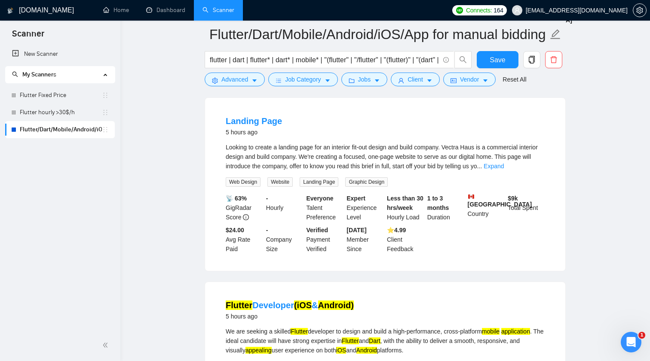
scroll to position [3240, 0]
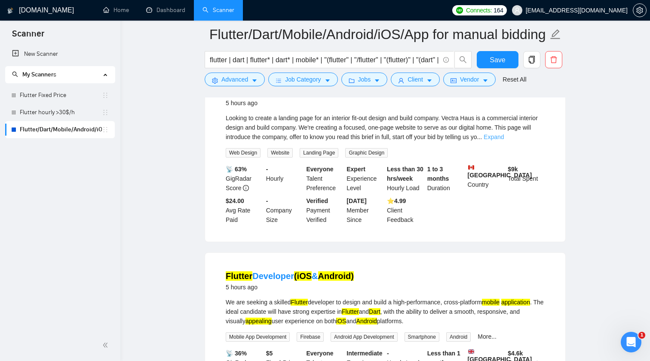
click at [503, 140] on link "Expand" at bounding box center [493, 137] width 20 height 7
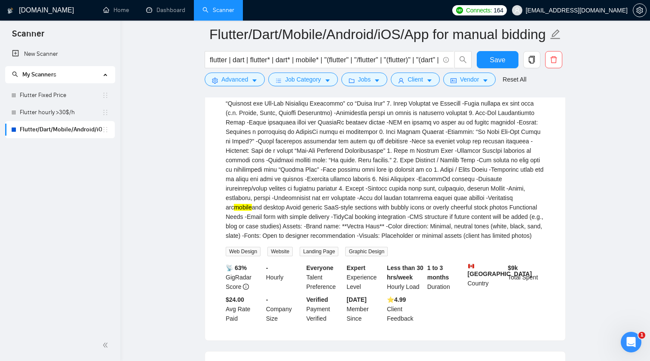
scroll to position [3344, 0]
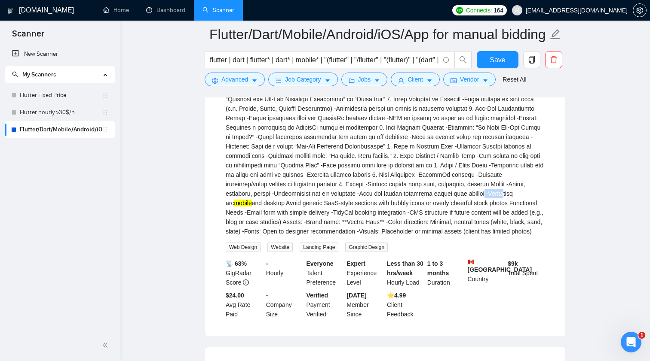
drag, startPoint x: 283, startPoint y: 264, endPoint x: 307, endPoint y: 263, distance: 24.1
click at [307, 236] on div "mobile and desktop Avoid generic SaaS-style sections with bubbly icons or overl…" at bounding box center [385, 122] width 319 height 227
drag, startPoint x: 283, startPoint y: 263, endPoint x: 348, endPoint y: 261, distance: 64.5
click at [348, 236] on div "mobile and desktop Avoid generic SaaS-style sections with bubbly icons or overl…" at bounding box center [385, 122] width 319 height 227
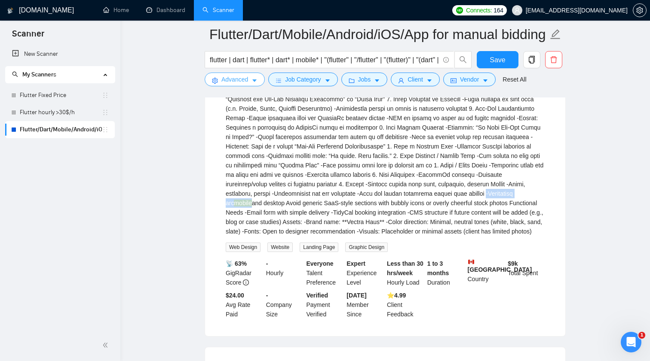
click at [232, 84] on span "Advanced" at bounding box center [234, 79] width 27 height 9
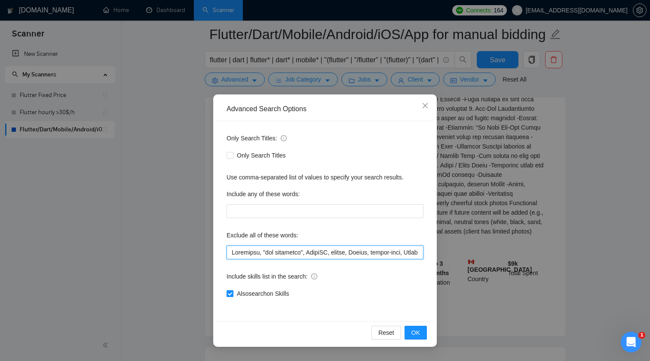
click at [335, 253] on input "text" at bounding box center [324, 253] width 197 height 14
paste input "-"
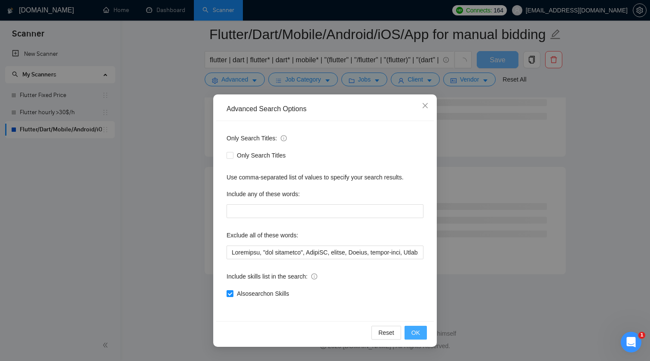
click at [419, 332] on span "OK" at bounding box center [415, 332] width 9 height 9
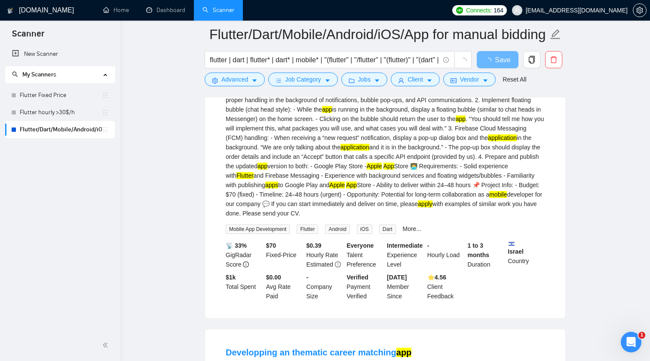
scroll to position [1751, 0]
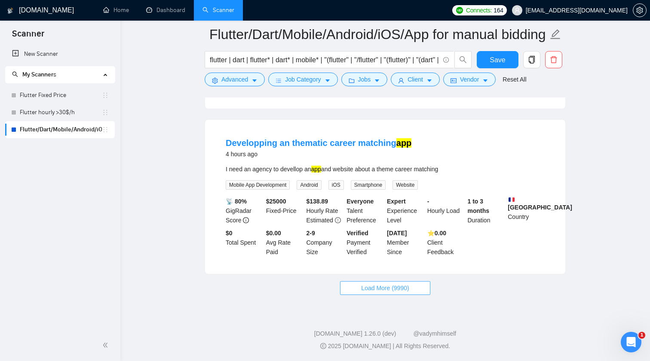
click at [371, 289] on span "Load More (9990)" at bounding box center [385, 288] width 48 height 9
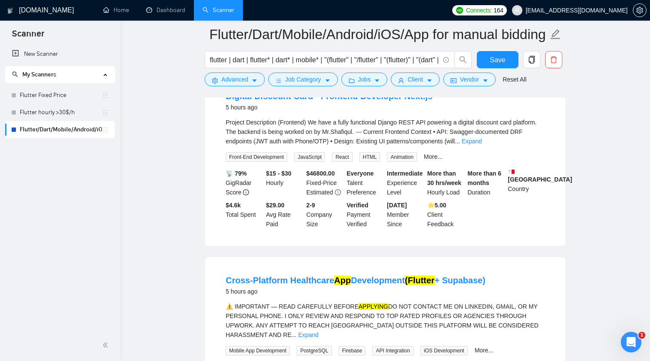
scroll to position [3425, 0]
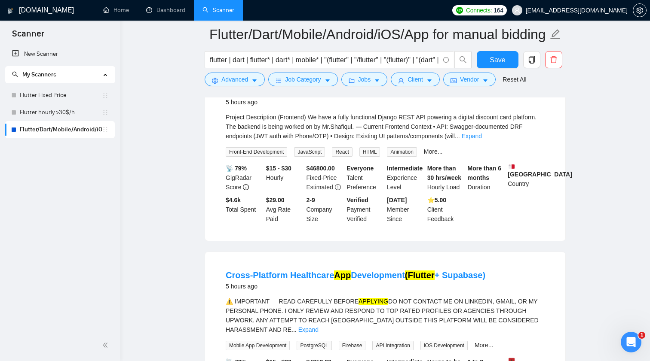
click at [536, 157] on div "Project Description (Frontend) We have a fully functional Django REST API power…" at bounding box center [385, 135] width 319 height 44
click at [536, 141] on div "Project Description (Frontend) We have a fully functional Django REST API power…" at bounding box center [385, 127] width 319 height 28
click at [482, 140] on link "Expand" at bounding box center [471, 136] width 20 height 7
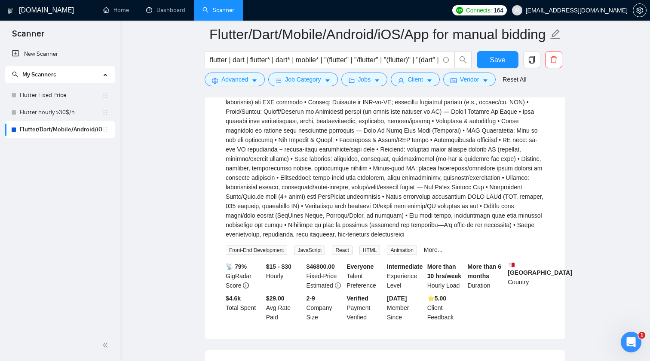
scroll to position [3483, 0]
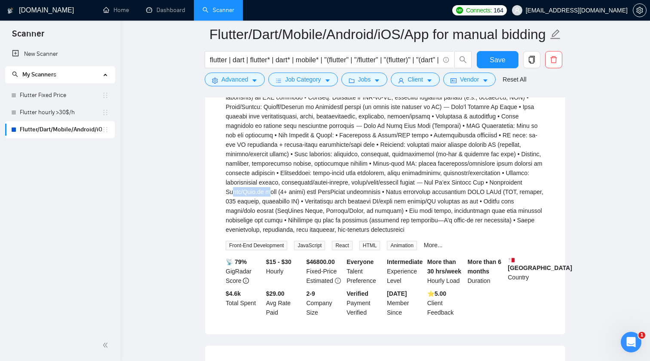
drag, startPoint x: 425, startPoint y: 259, endPoint x: 462, endPoint y: 257, distance: 36.6
click at [462, 235] on div "Project Description (Frontend) We have a fully functional Django REST API power…" at bounding box center [385, 145] width 319 height 180
click at [255, 83] on icon "caret-down" at bounding box center [254, 81] width 6 height 6
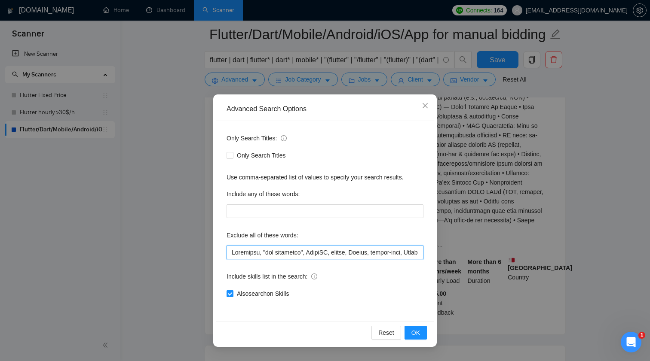
click at [313, 253] on input "text" at bounding box center [324, 253] width 197 height 14
paste input "React/Next.js"
click at [420, 331] on button "OK" at bounding box center [415, 333] width 22 height 14
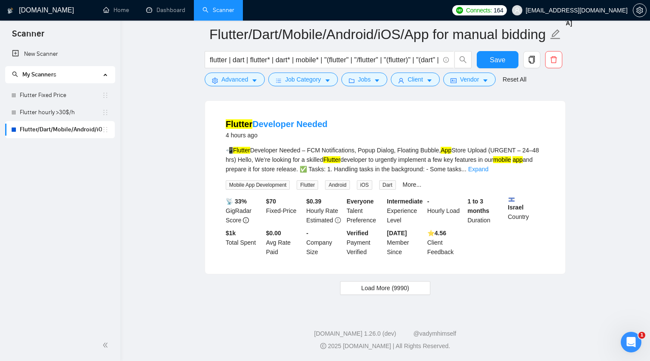
scroll to position [1770, 0]
click at [370, 282] on button "Load More (9990)" at bounding box center [385, 288] width 90 height 14
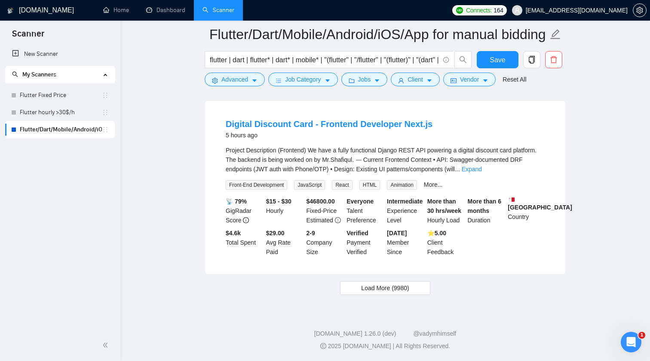
scroll to position [3593, 0]
click at [482, 173] on link "Expand" at bounding box center [471, 169] width 20 height 7
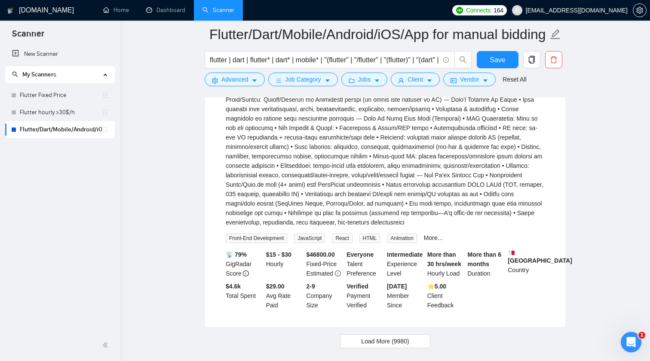
scroll to position [3676, 0]
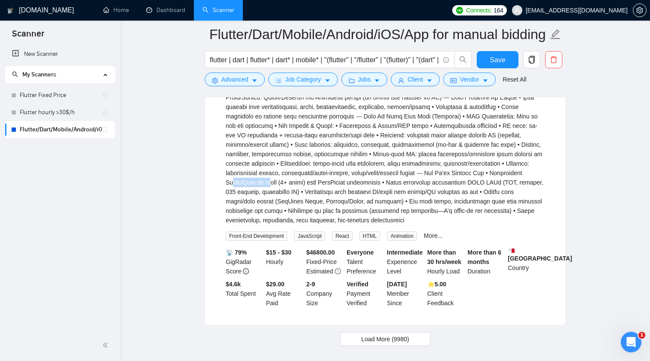
drag, startPoint x: 425, startPoint y: 249, endPoint x: 461, endPoint y: 249, distance: 36.1
click at [461, 225] on div "Project Description (Frontend) We have a fully functional Django REST API power…" at bounding box center [385, 136] width 319 height 180
click at [243, 81] on span "Advanced" at bounding box center [234, 79] width 27 height 9
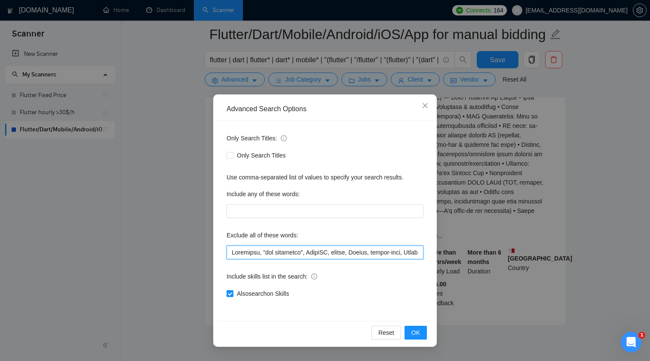
click at [284, 256] on input "text" at bounding box center [324, 253] width 197 height 14
click at [276, 253] on input "text" at bounding box center [324, 253] width 197 height 14
paste input "React/Next.js"
type input "Expensify, "wix developer", ComfyUI, python, Framer, design-only, Ionic, POS, "…"
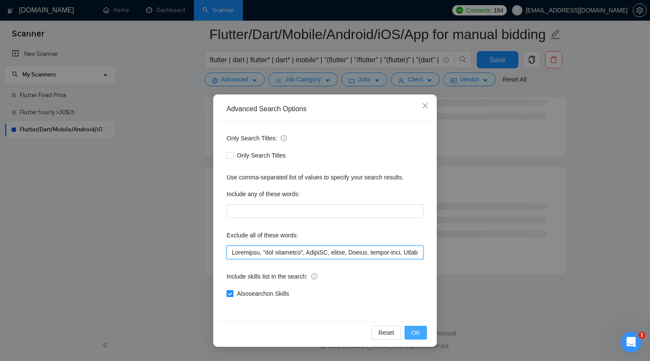
scroll to position [2249, 0]
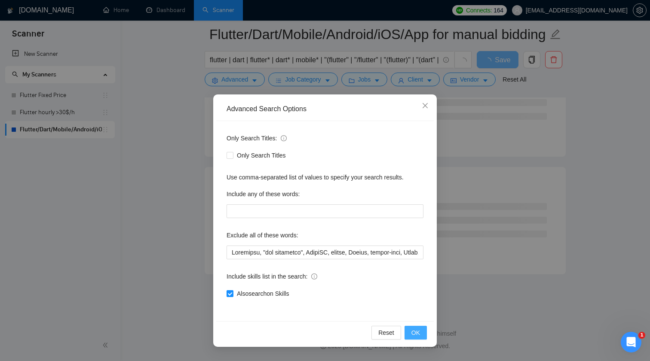
click at [418, 333] on span "OK" at bounding box center [415, 332] width 9 height 9
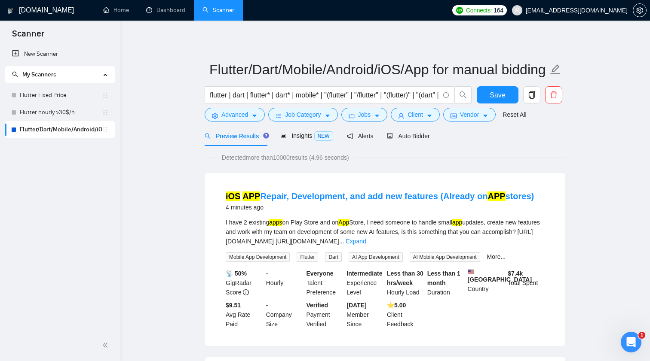
scroll to position [0, 0]
click at [302, 134] on span "Insights NEW" at bounding box center [306, 135] width 52 height 7
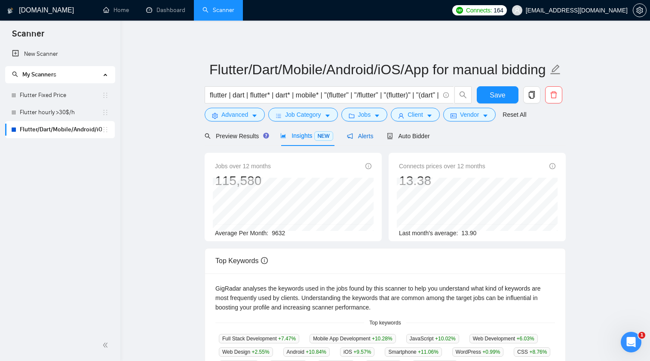
click at [364, 139] on span "Alerts" at bounding box center [360, 136] width 27 height 7
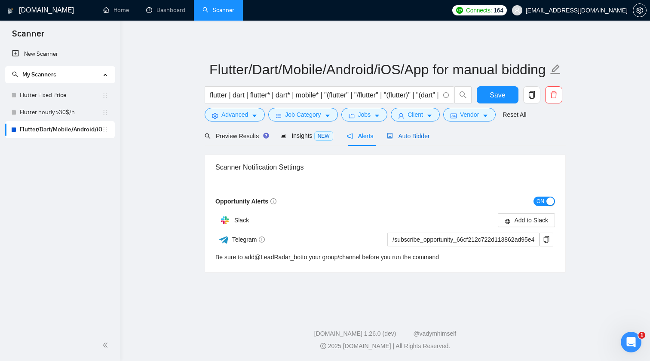
click at [407, 139] on span "Auto Bidder" at bounding box center [408, 136] width 43 height 7
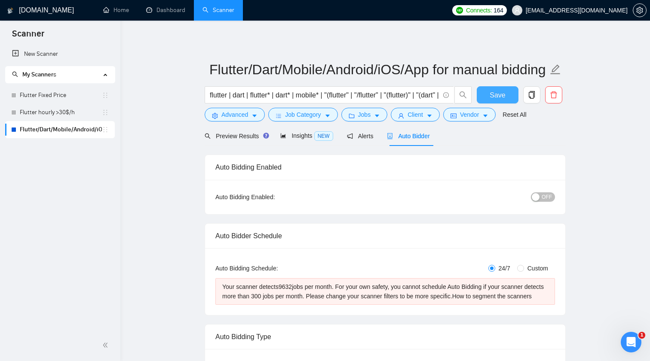
click at [495, 95] on span "Save" at bounding box center [496, 95] width 15 height 11
click at [52, 110] on link "Flutter hourly >30$/h" at bounding box center [61, 112] width 82 height 17
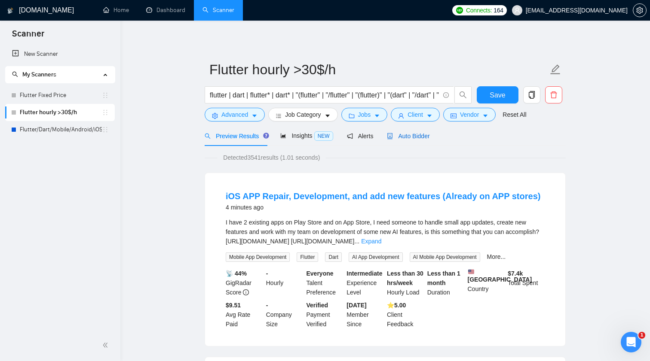
click at [415, 137] on span "Auto Bidder" at bounding box center [408, 136] width 43 height 7
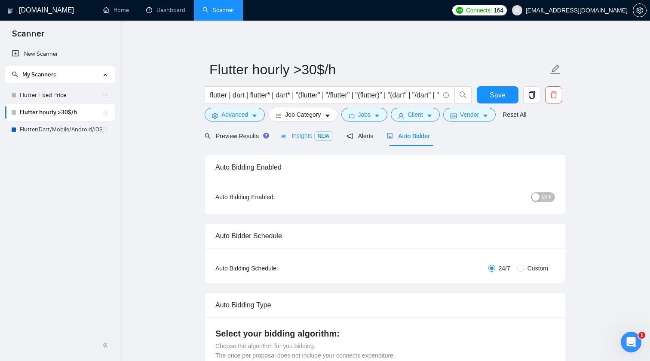
click at [303, 129] on div "Insights NEW" at bounding box center [306, 136] width 52 height 20
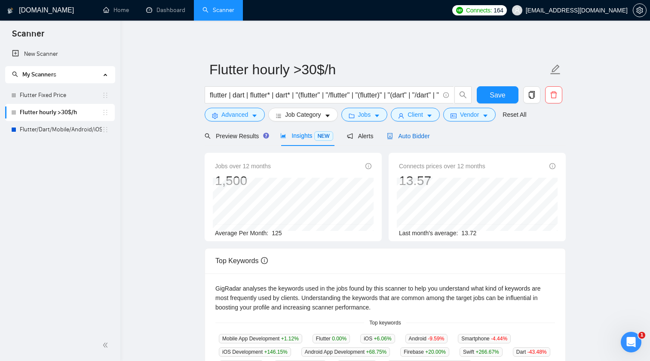
click at [415, 134] on span "Auto Bidder" at bounding box center [408, 136] width 43 height 7
